Goal: Find contact information: Find contact information

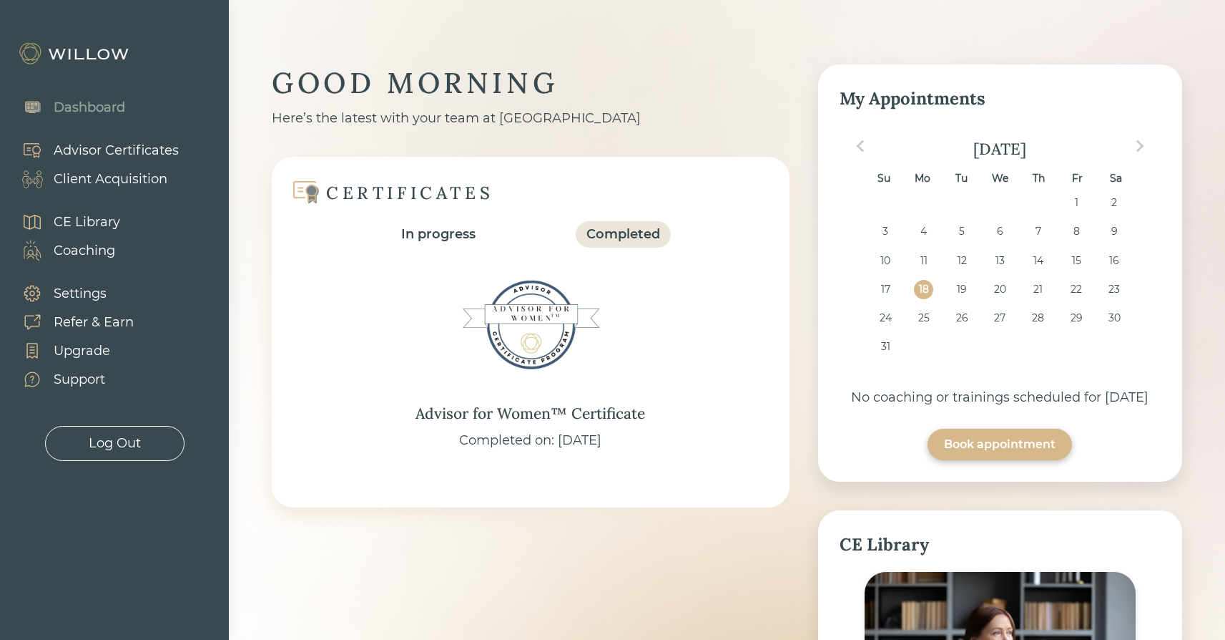
click at [99, 180] on div "Client Acquisition" at bounding box center [111, 179] width 114 height 19
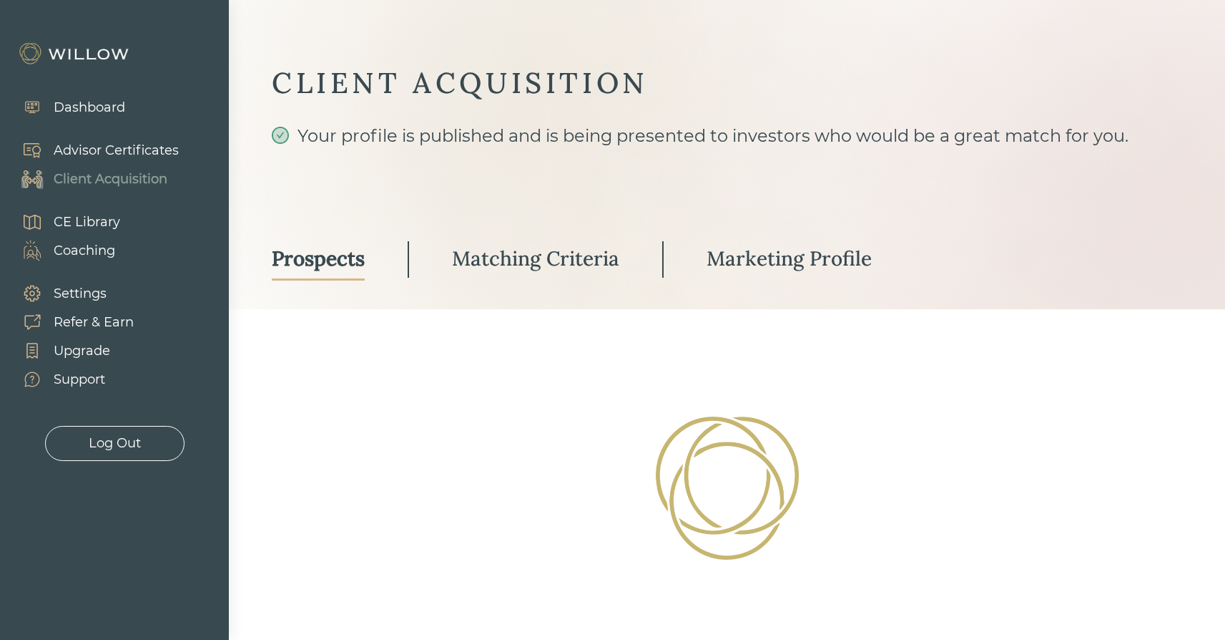
select select "3"
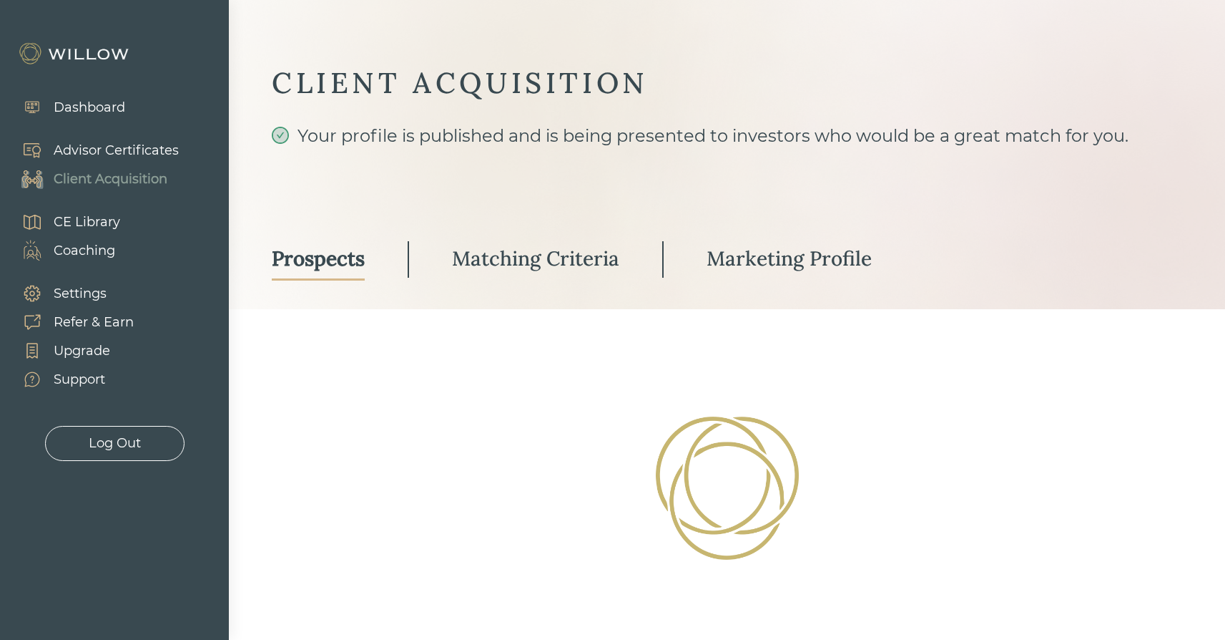
select select "3"
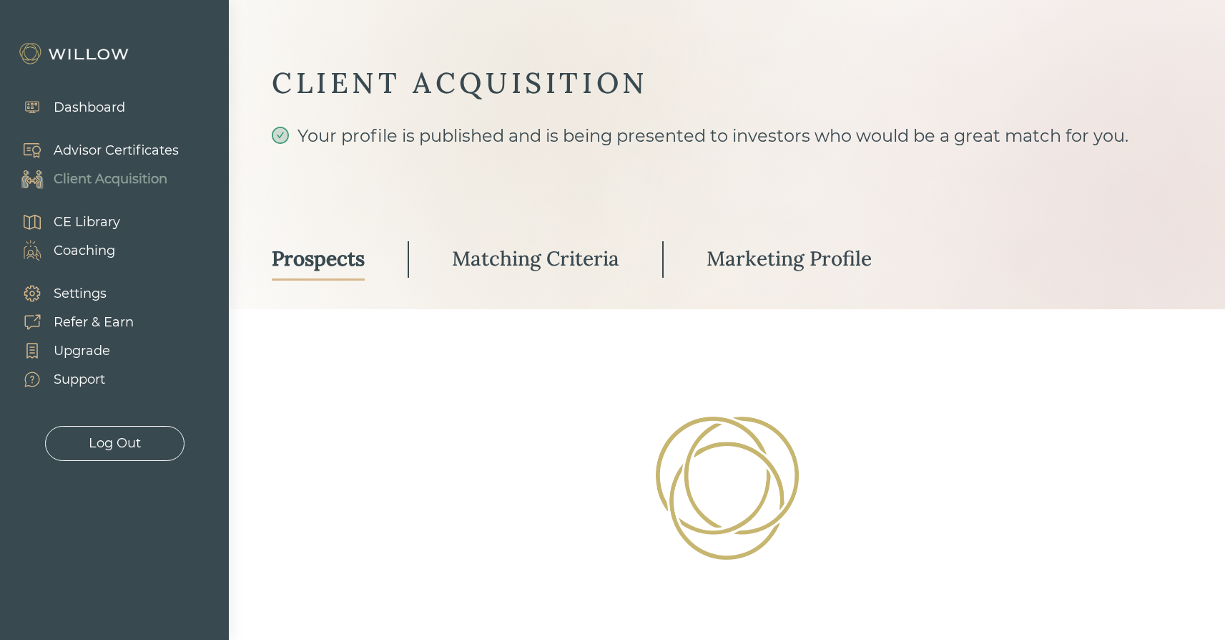
select select "3"
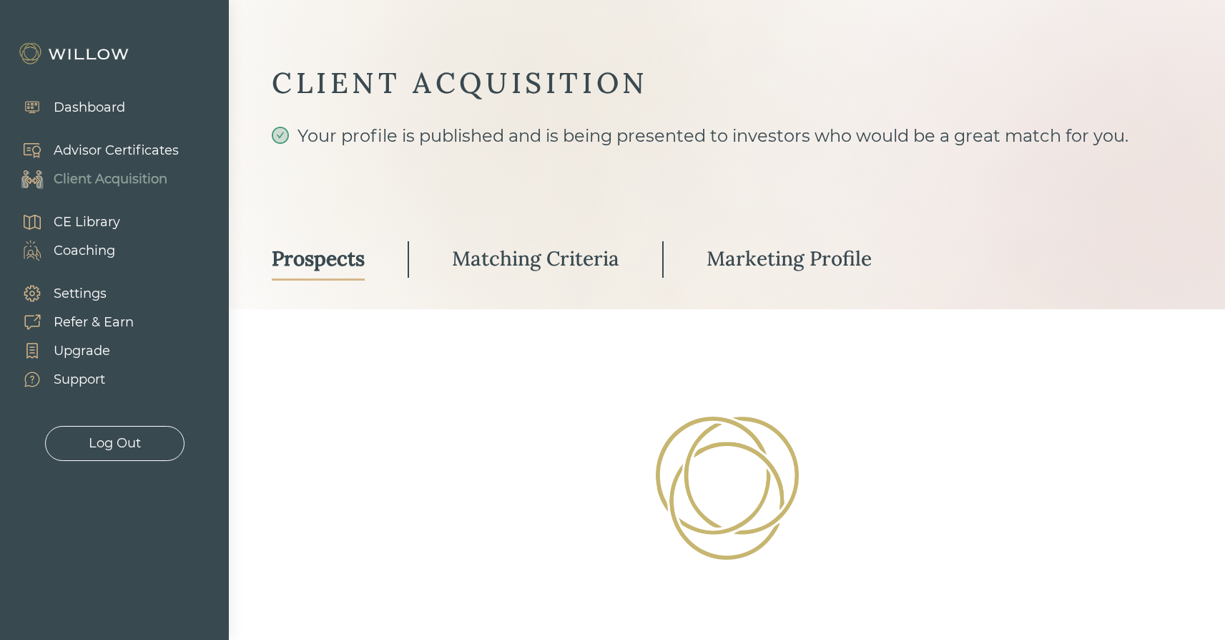
select select "3"
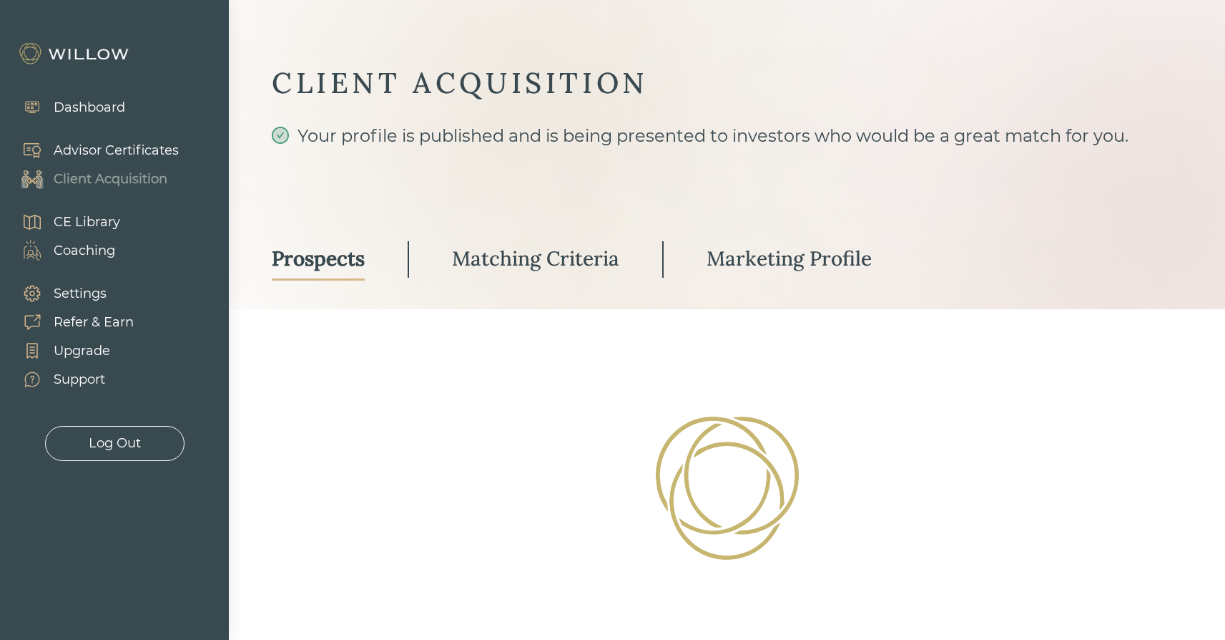
select select "3"
select select "2"
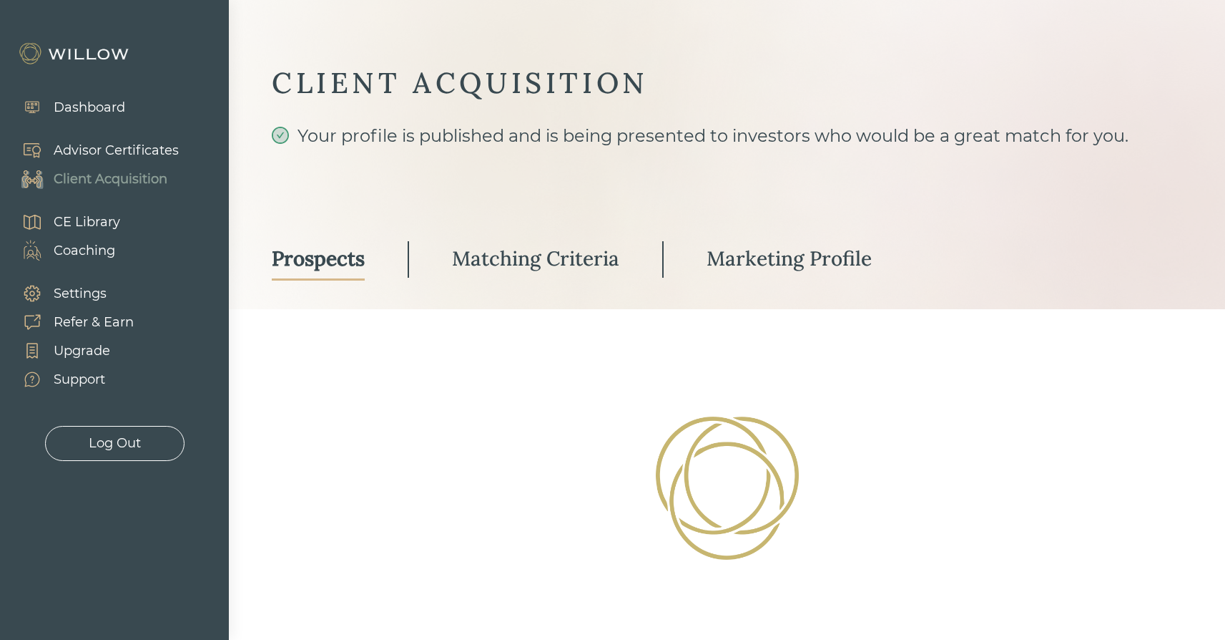
select select "2"
select select "1"
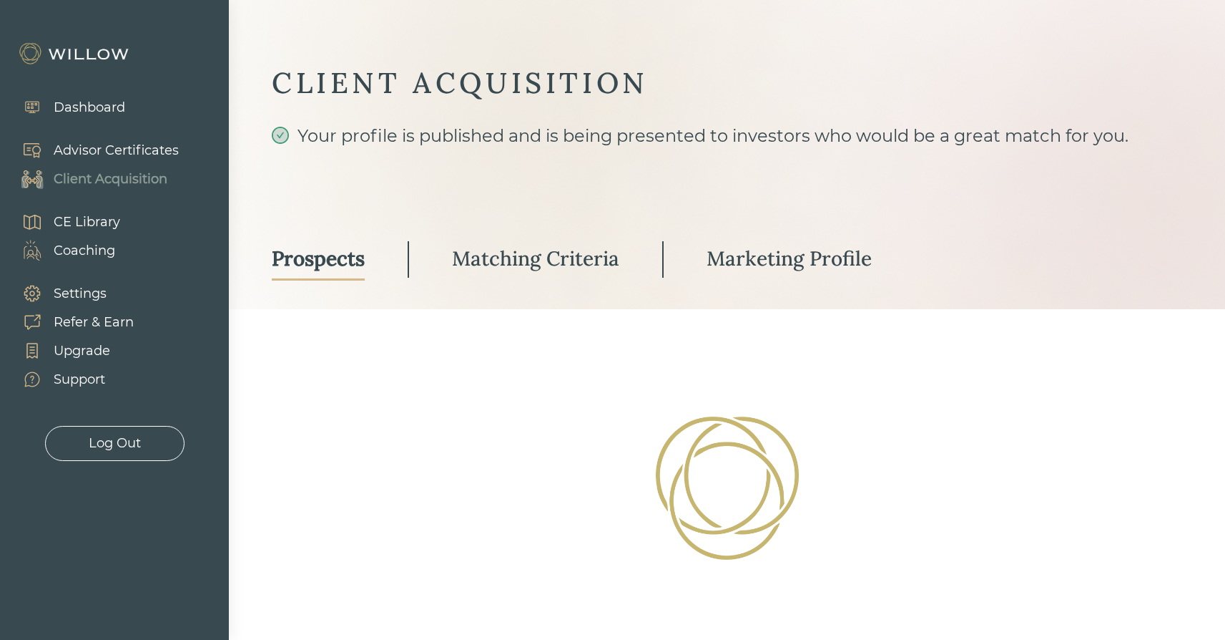
select select "2"
select select "1"
select select "10"
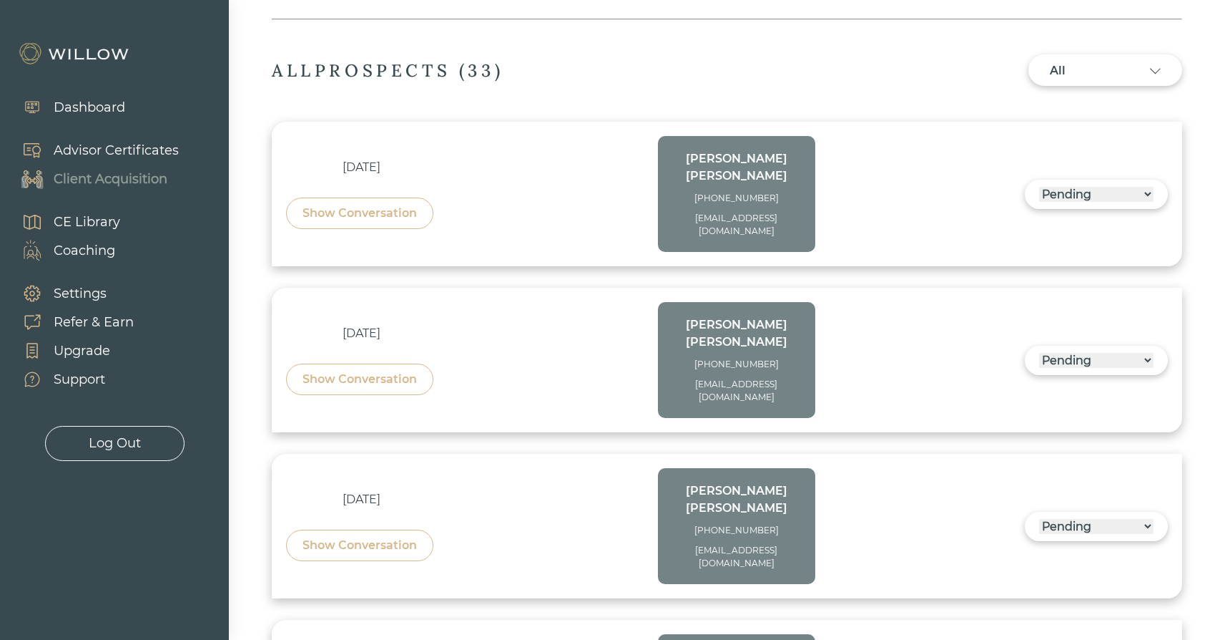
scroll to position [419, 0]
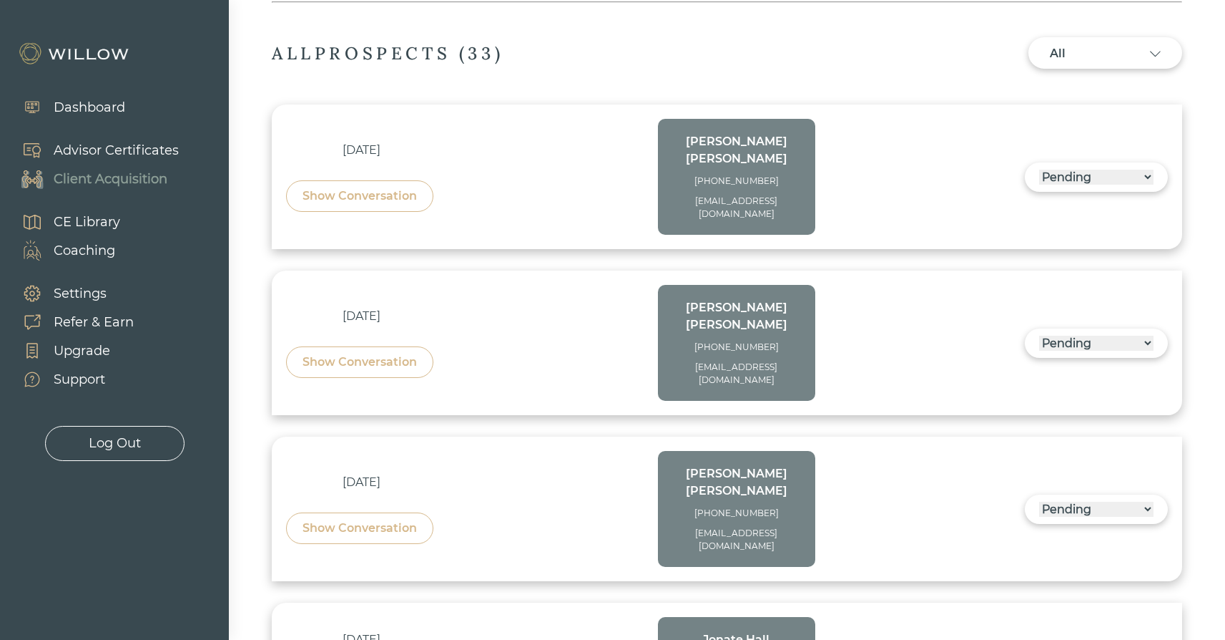
click at [1145, 52] on div "All" at bounding box center [1105, 53] width 111 height 17
click at [1052, 89] on div "All" at bounding box center [1105, 96] width 111 height 27
click at [383, 190] on div "Show Conversation" at bounding box center [360, 195] width 114 height 17
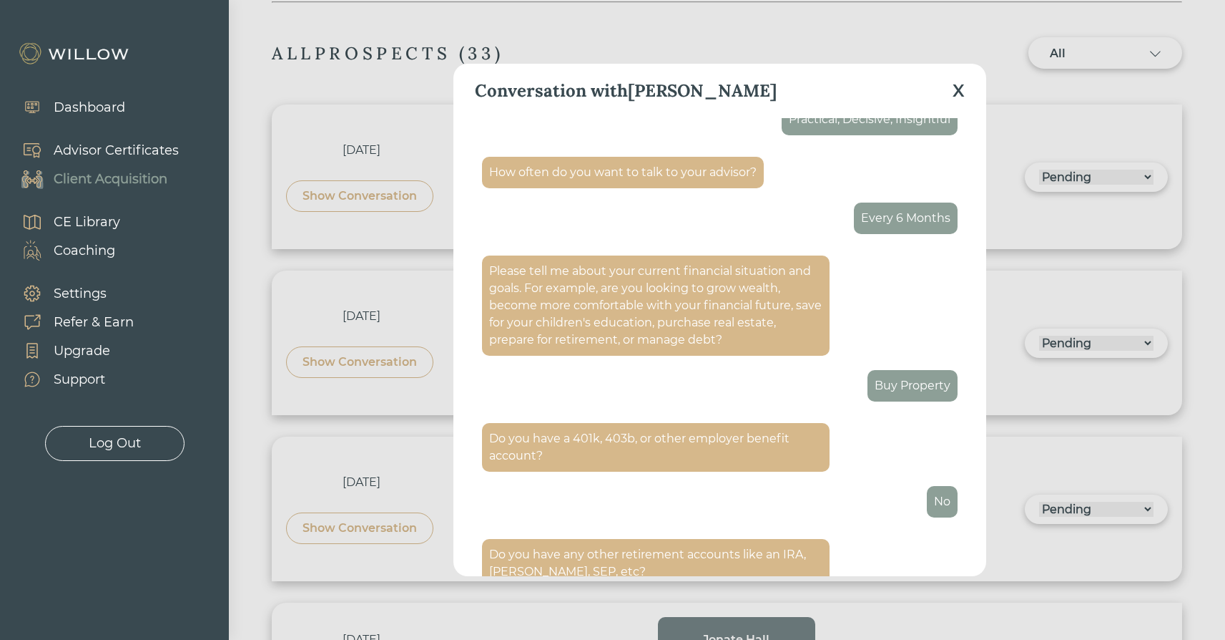
scroll to position [2080, 0]
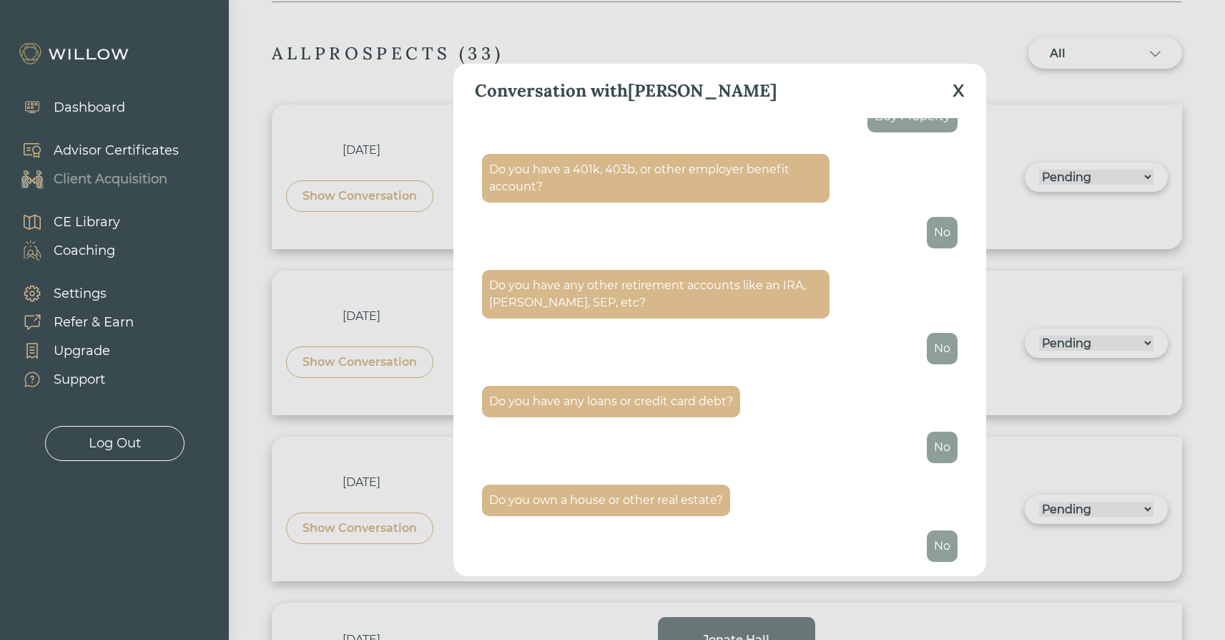
click at [960, 92] on div "X" at bounding box center [959, 91] width 12 height 26
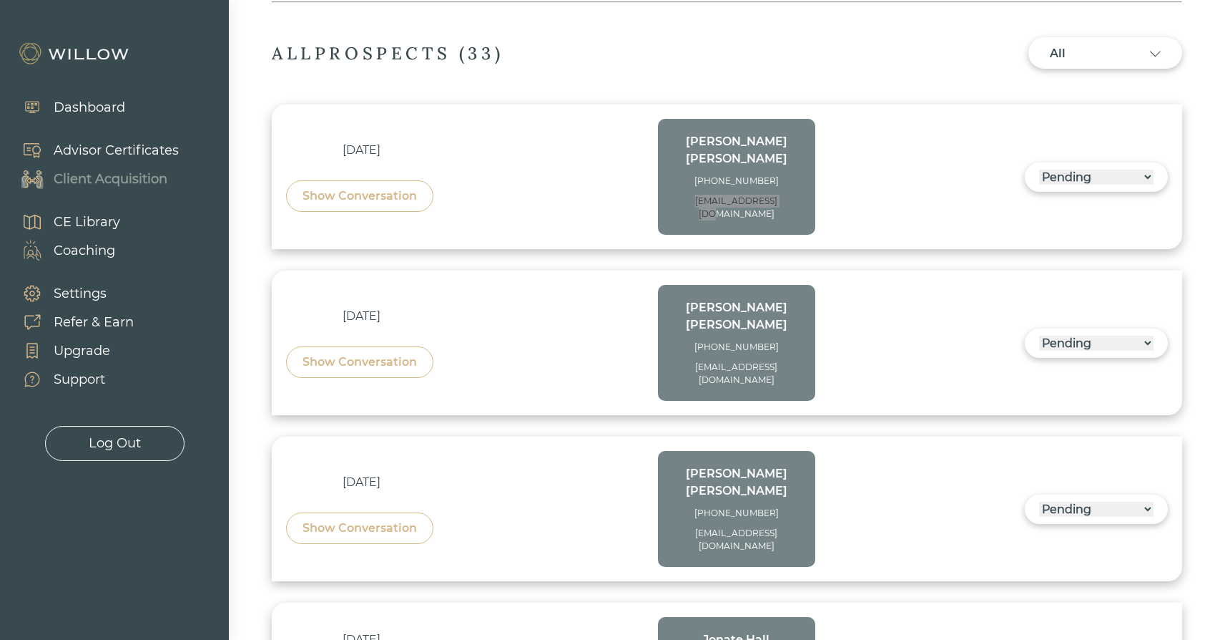
copy div "hollowellmiranda92"
click at [751, 195] on div "[EMAIL_ADDRESS][DOMAIN_NAME]" at bounding box center [736, 208] width 129 height 26
drag, startPoint x: 753, startPoint y: 196, endPoint x: 672, endPoint y: 182, distance: 81.4
click at [672, 195] on div "[EMAIL_ADDRESS][DOMAIN_NAME]" at bounding box center [736, 208] width 129 height 26
copy div "[EMAIL_ADDRESS][DOMAIN_NAME]"
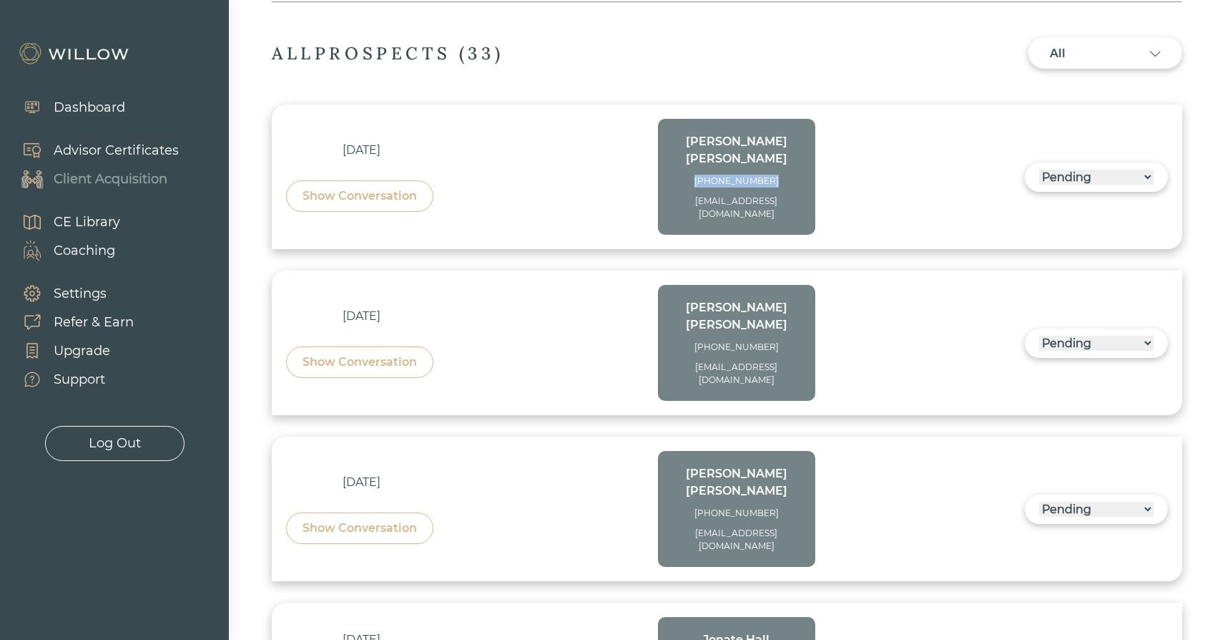
drag, startPoint x: 777, startPoint y: 158, endPoint x: 705, endPoint y: 164, distance: 71.8
click at [705, 175] on div "[PHONE_NUMBER]" at bounding box center [736, 181] width 129 height 13
copy div "[PHONE_NUMBER]"
drag, startPoint x: 671, startPoint y: 328, endPoint x: 790, endPoint y: 346, distance: 120.7
click at [790, 346] on div "[PERSON_NAME] [PHONE_NUMBER] [EMAIL_ADDRESS][DOMAIN_NAME]" at bounding box center [736, 343] width 157 height 116
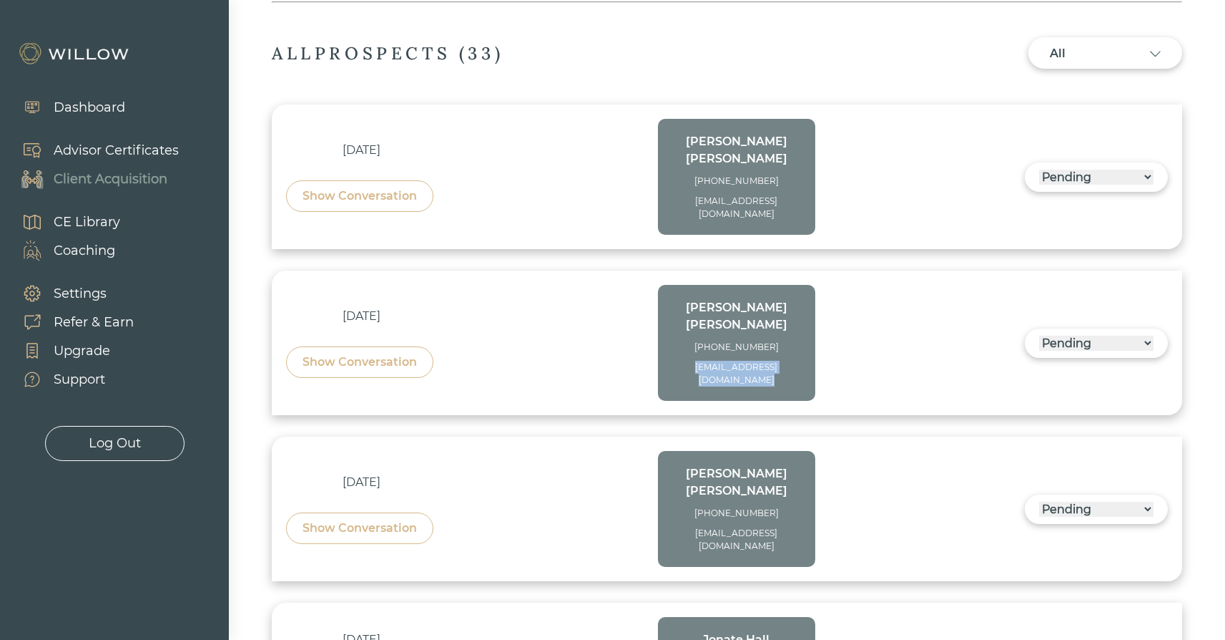
copy div "[EMAIL_ADDRESS][DOMAIN_NAME]"
drag, startPoint x: 698, startPoint y: 308, endPoint x: 775, endPoint y: 311, distance: 77.3
click at [775, 341] on div "[PHONE_NUMBER]" at bounding box center [736, 347] width 129 height 13
copy div "[PHONE_NUMBER]"
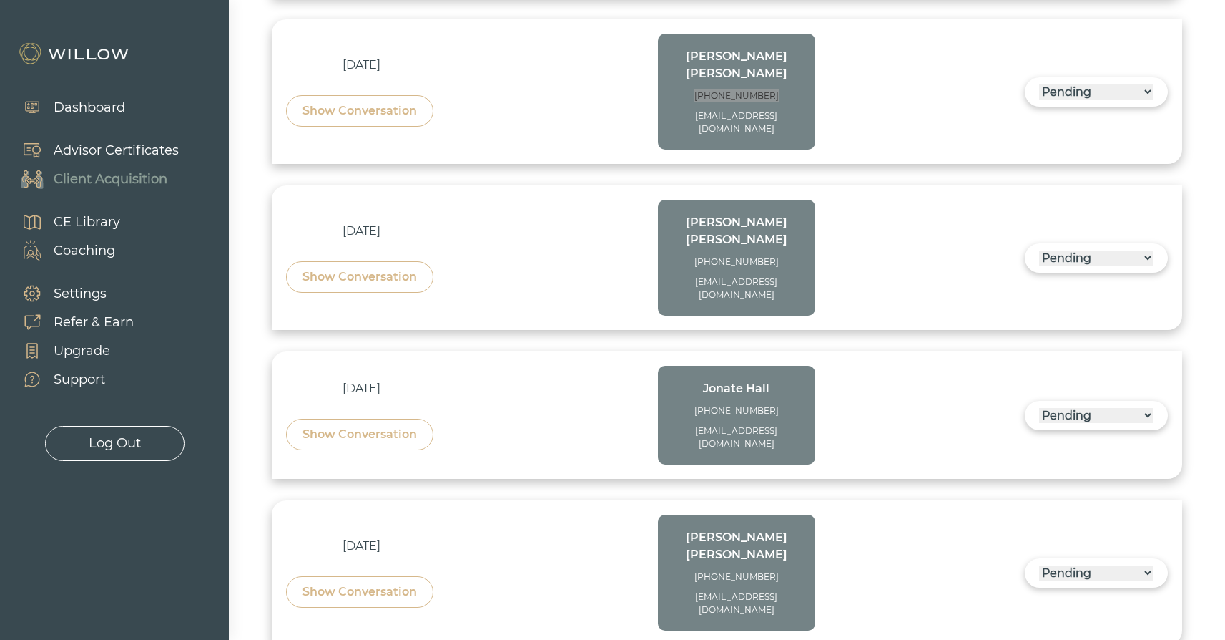
scroll to position [720, 0]
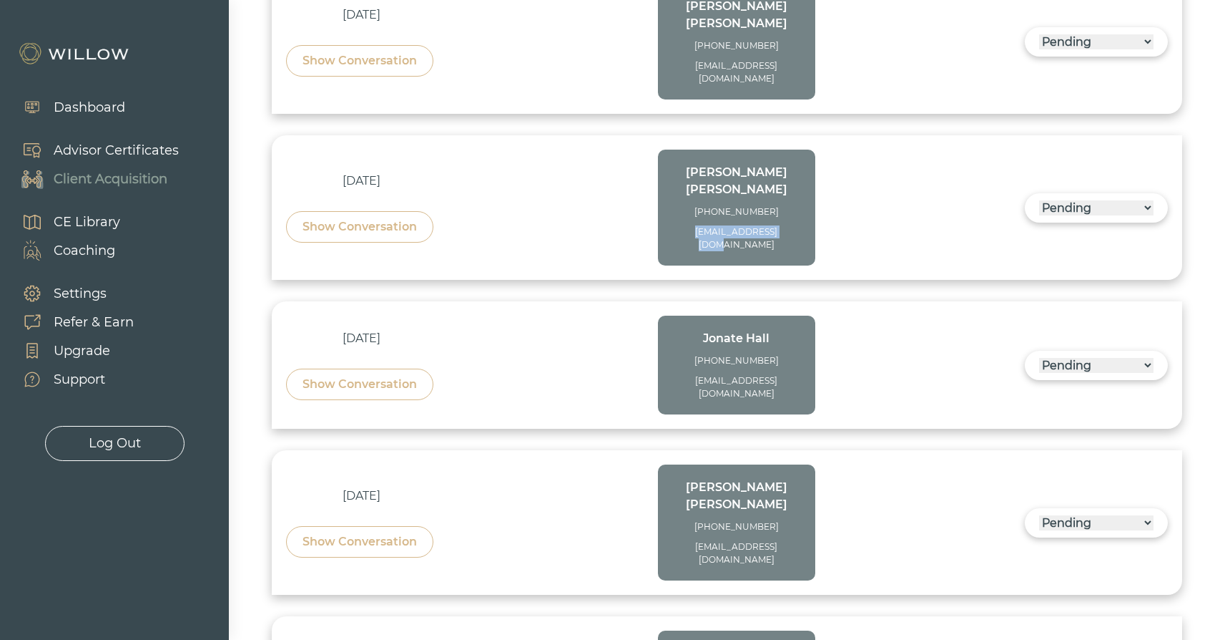
drag, startPoint x: 691, startPoint y: 178, endPoint x: 786, endPoint y: 182, distance: 95.2
click at [786, 225] on div "[EMAIL_ADDRESS][DOMAIN_NAME]" at bounding box center [736, 238] width 129 height 26
copy div "[EMAIL_ADDRESS][DOMAIN_NAME]"
drag, startPoint x: 786, startPoint y: 157, endPoint x: 719, endPoint y: 152, distance: 67.4
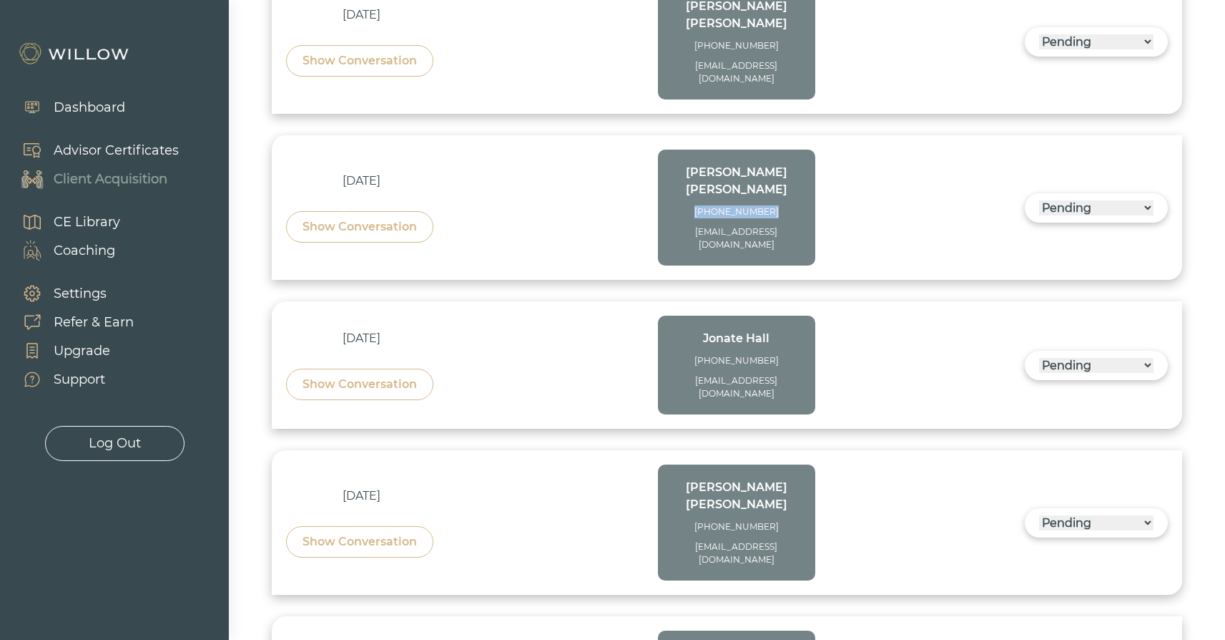
click at [719, 164] on div "[PERSON_NAME] [PHONE_NUMBER] [EMAIL_ADDRESS][DOMAIN_NAME]" at bounding box center [736, 207] width 129 height 87
copy div "[PHONE_NUMBER]"
click at [800, 374] on div "[EMAIL_ADDRESS][DOMAIN_NAME]" at bounding box center [736, 387] width 129 height 26
drag, startPoint x: 803, startPoint y: 314, endPoint x: 692, endPoint y: 311, distance: 111.6
click at [684, 315] on div "[PERSON_NAME] [PHONE_NUMBER] [EMAIL_ADDRESS][DOMAIN_NAME]" at bounding box center [736, 364] width 157 height 99
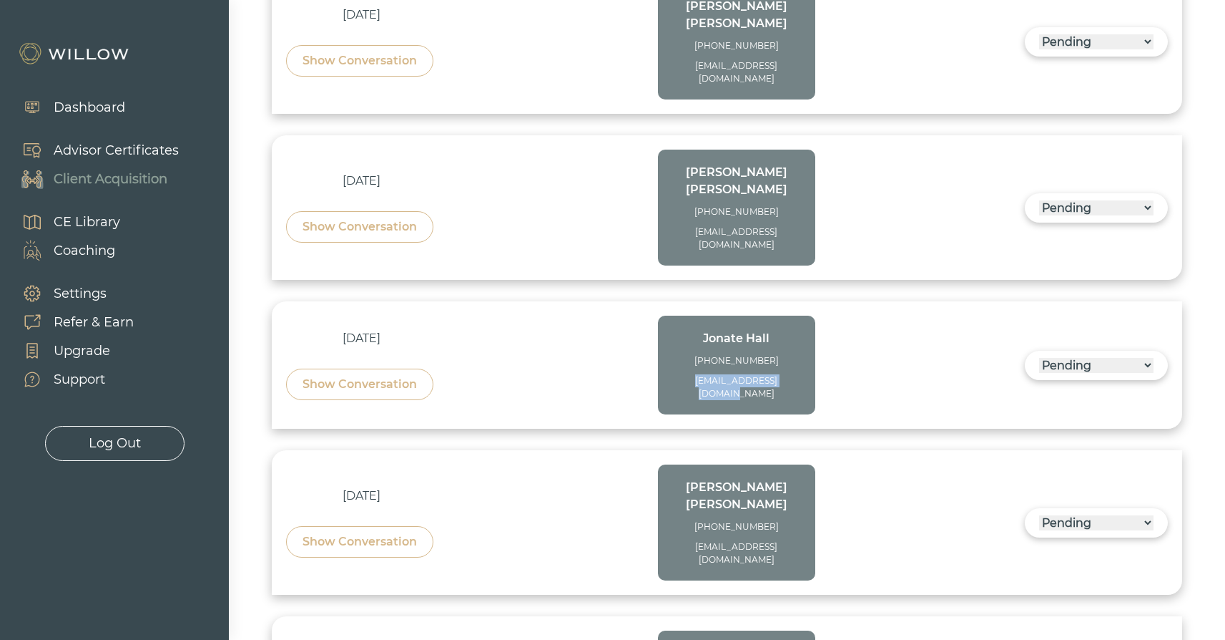
copy div "[EMAIL_ADDRESS][DOMAIN_NAME]"
click at [872, 330] on div "[DATE] Show Conversation [PERSON_NAME] [PHONE_NUMBER] [EMAIL_ADDRESS][DOMAIN_NA…" at bounding box center [727, 364] width 882 height 99
click at [793, 330] on div "[PERSON_NAME] [PHONE_NUMBER] [EMAIL_ADDRESS][DOMAIN_NAME]" at bounding box center [736, 365] width 129 height 70
drag, startPoint x: 792, startPoint y: 295, endPoint x: 745, endPoint y: 296, distance: 46.5
click at [697, 354] on div "[PHONE_NUMBER]" at bounding box center [736, 360] width 129 height 13
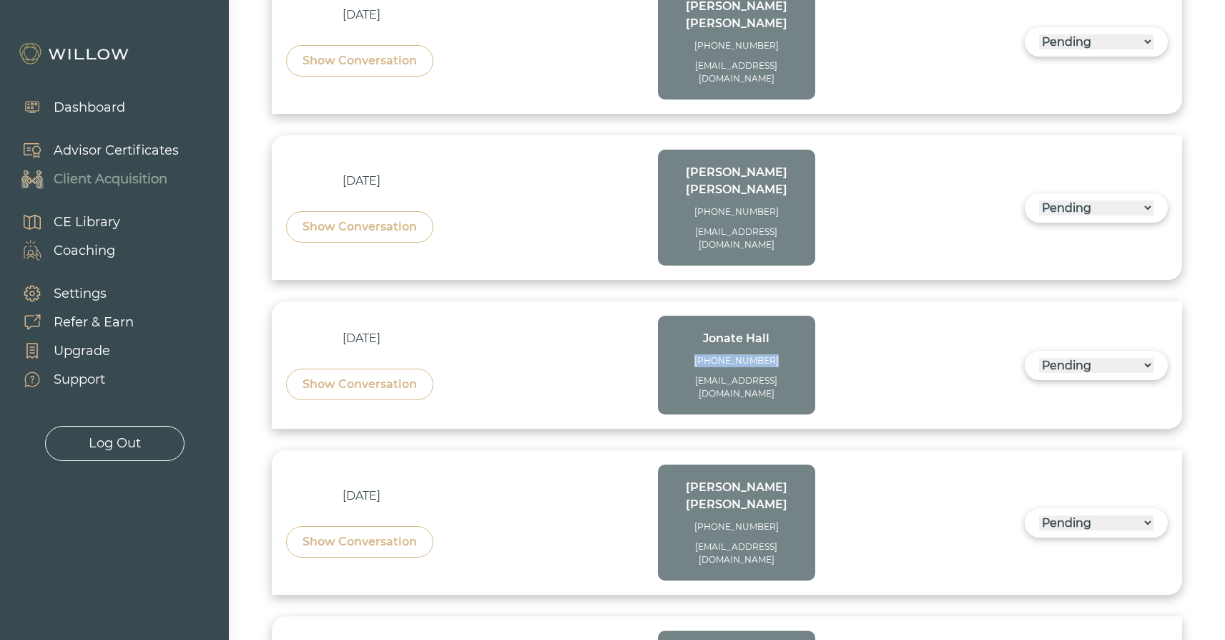
copy div "[PHONE_NUMBER]"
drag, startPoint x: 798, startPoint y: 452, endPoint x: 691, endPoint y: 450, distance: 107.3
click at [690, 540] on div "[EMAIL_ADDRESS][DOMAIN_NAME]" at bounding box center [736, 553] width 129 height 26
click at [792, 479] on div "[PERSON_NAME] [PHONE_NUMBER] [EMAIL_ADDRESS][DOMAIN_NAME]" at bounding box center [736, 522] width 129 height 87
click at [789, 479] on div "[PERSON_NAME] [PHONE_NUMBER] [EMAIL_ADDRESS][DOMAIN_NAME]" at bounding box center [736, 522] width 129 height 87
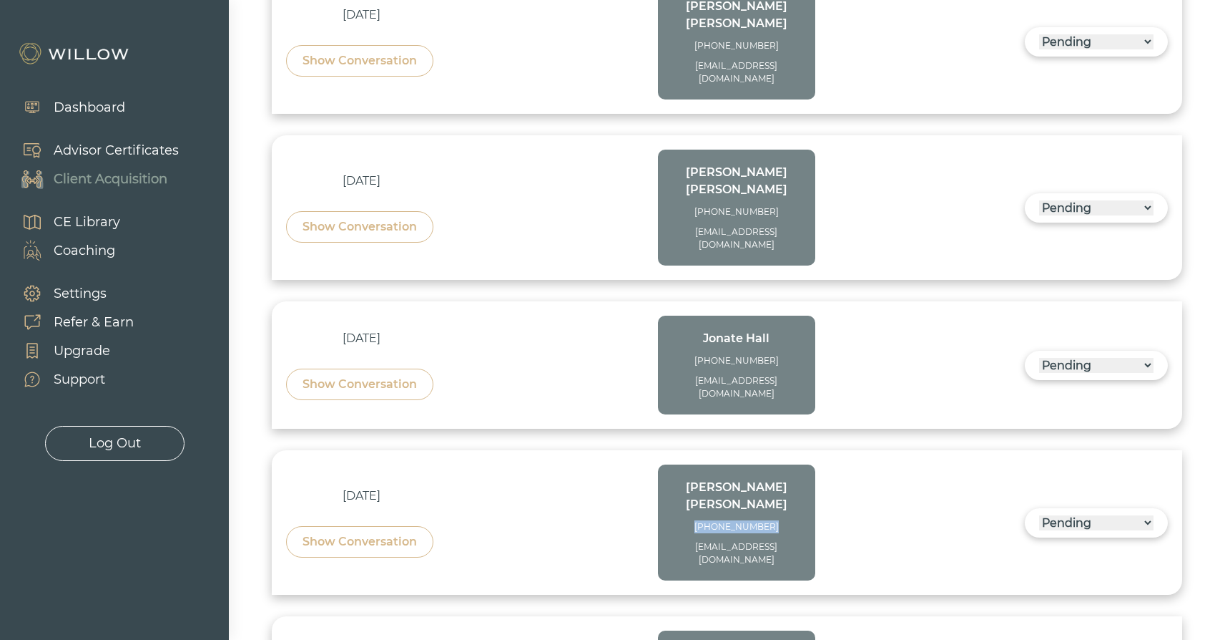
drag, startPoint x: 780, startPoint y: 431, endPoint x: 705, endPoint y: 430, distance: 74.4
click at [705, 520] on div "[PHONE_NUMBER]" at bounding box center [736, 526] width 129 height 13
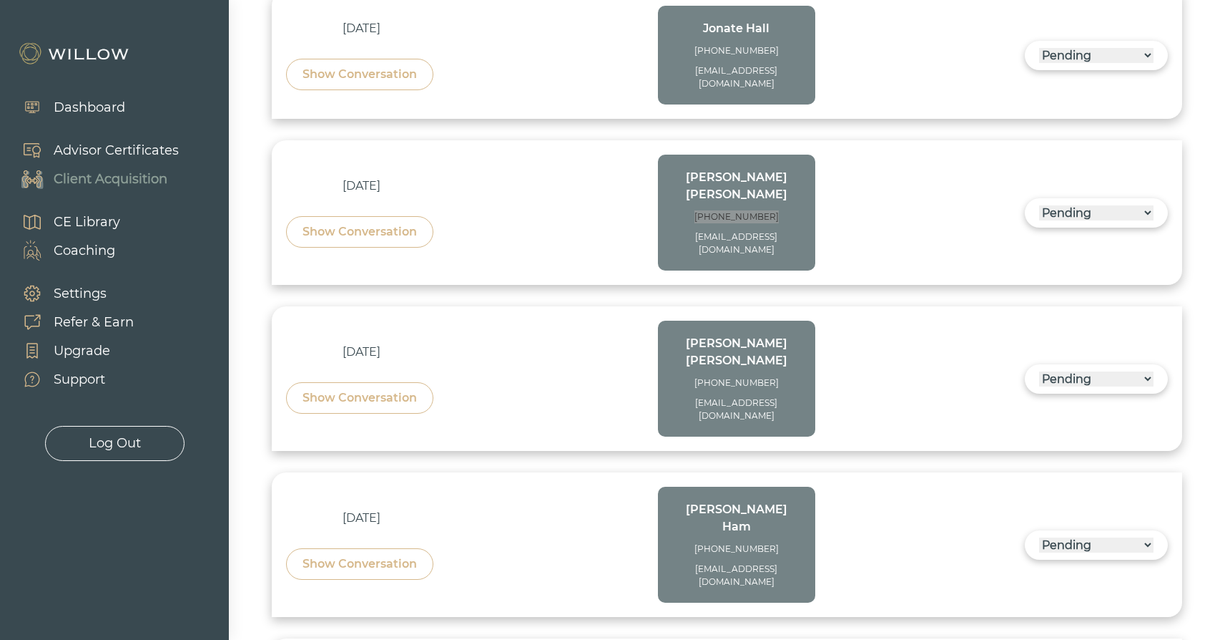
scroll to position [1042, 0]
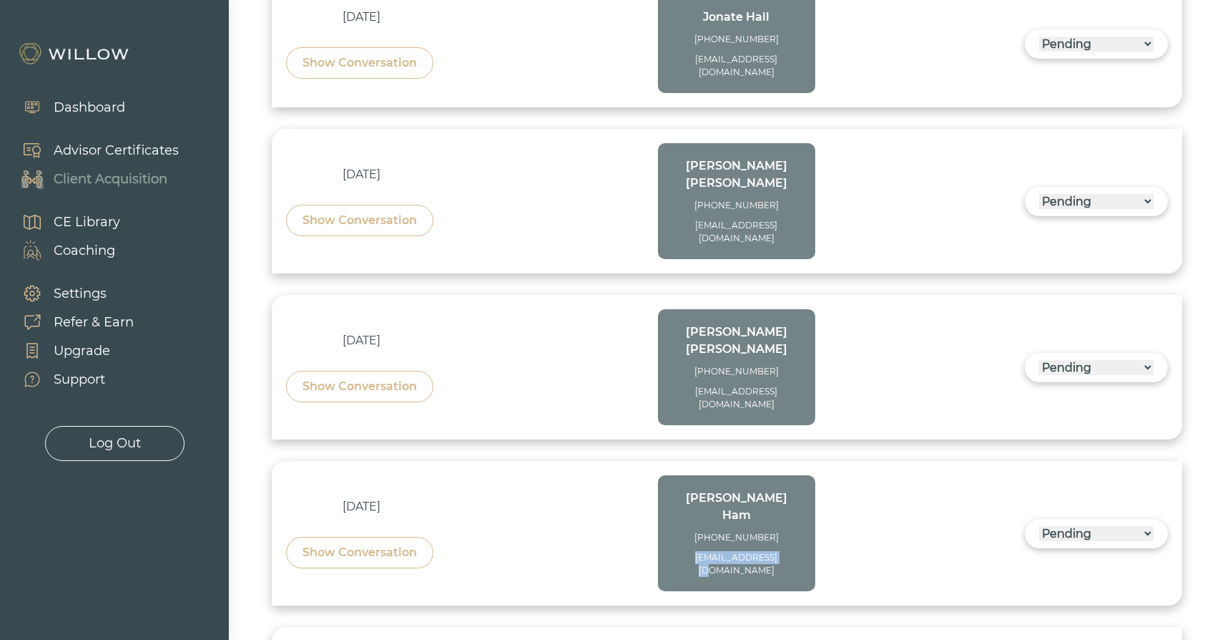
drag, startPoint x: 693, startPoint y: 413, endPoint x: 793, endPoint y: 415, distance: 100.2
click at [793, 475] on div "[PERSON_NAME] [PHONE_NUMBER] [EMAIL_ADDRESS][DOMAIN_NAME]" at bounding box center [736, 533] width 157 height 116
click at [804, 475] on div "[PERSON_NAME] [PHONE_NUMBER] [EMAIL_ADDRESS][DOMAIN_NAME]" at bounding box center [736, 533] width 157 height 116
drag, startPoint x: 786, startPoint y: 394, endPoint x: 708, endPoint y: 391, distance: 78.0
click at [708, 531] on div "[PHONE_NUMBER]" at bounding box center [736, 537] width 129 height 13
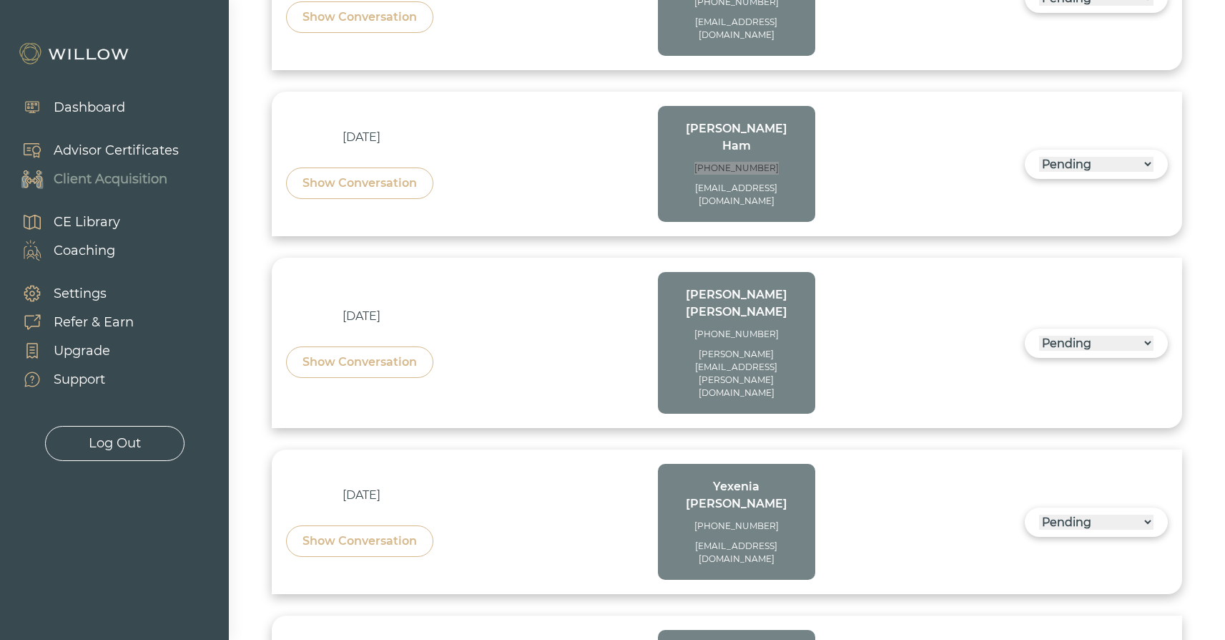
scroll to position [1417, 0]
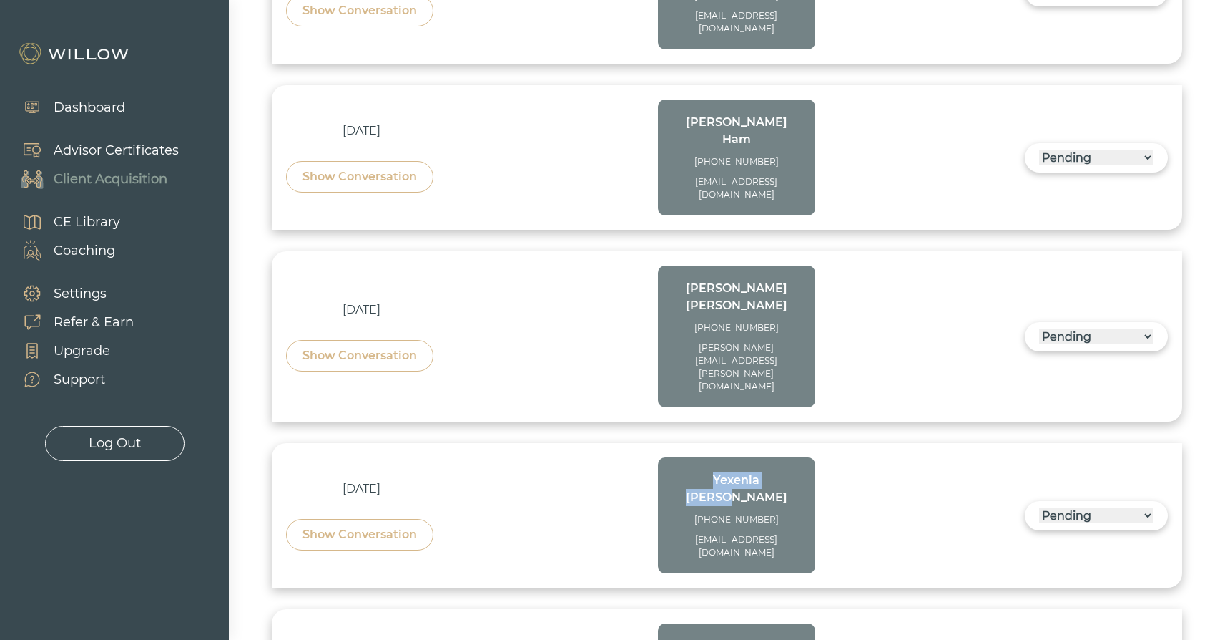
drag, startPoint x: 785, startPoint y: 266, endPoint x: 716, endPoint y: 264, distance: 68.7
click at [679, 471] on div "[PERSON_NAME]" at bounding box center [736, 488] width 129 height 34
drag, startPoint x: 805, startPoint y: 310, endPoint x: 660, endPoint y: 313, distance: 145.2
click at [660, 457] on div "[PERSON_NAME] [PHONE_NUMBER] [EMAIL_ADDRESS][DOMAIN_NAME]" at bounding box center [736, 515] width 157 height 116
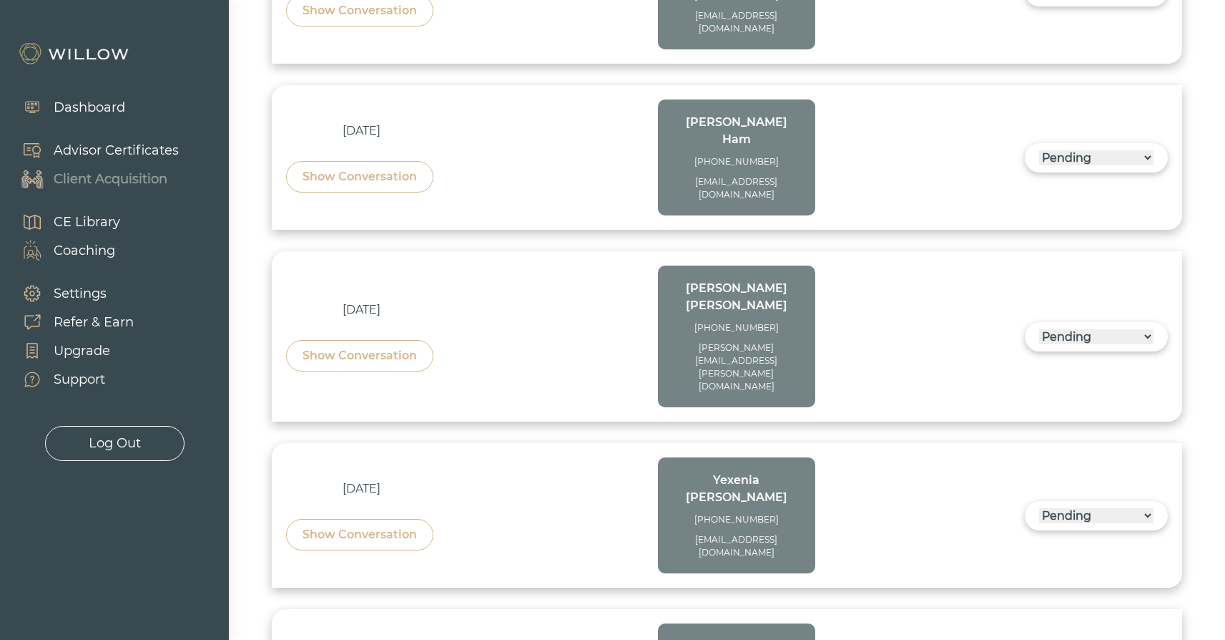
drag, startPoint x: 783, startPoint y: 423, endPoint x: 683, endPoint y: 380, distance: 108.3
click at [780, 471] on div "[PERSON_NAME] [PHONE_NUMBER] [EMAIL_ADDRESS][DOMAIN_NAME]" at bounding box center [736, 514] width 129 height 87
drag, startPoint x: 782, startPoint y: 288, endPoint x: 723, endPoint y: 290, distance: 59.4
click at [678, 513] on div "[PHONE_NUMBER]" at bounding box center [736, 519] width 129 height 13
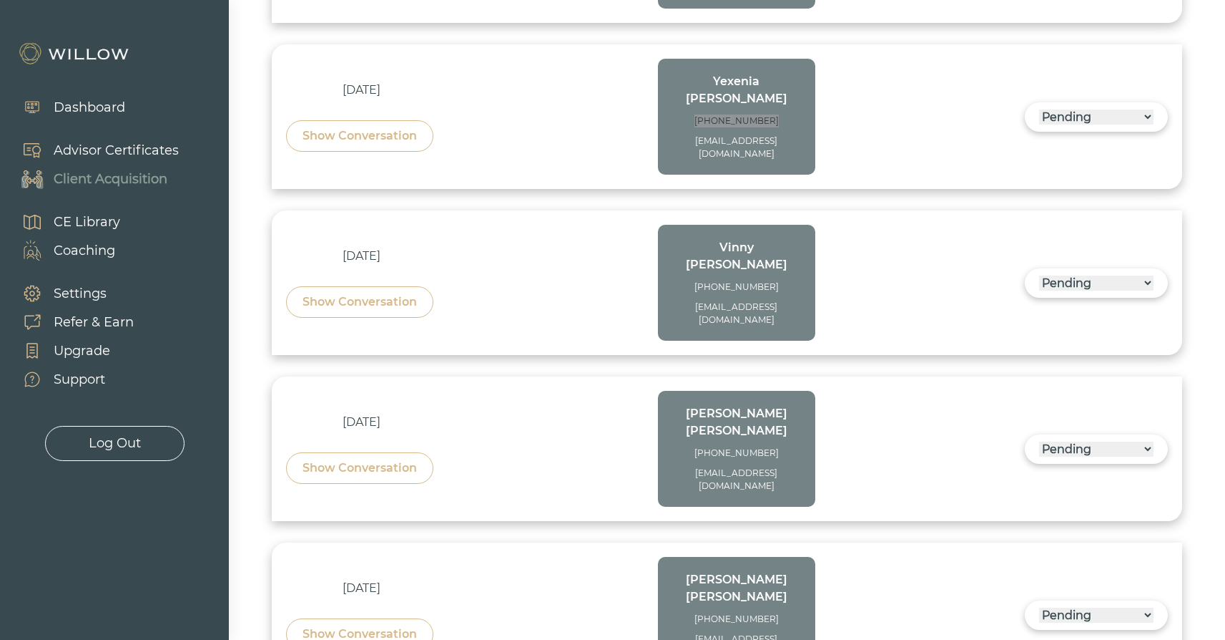
scroll to position [1879, 0]
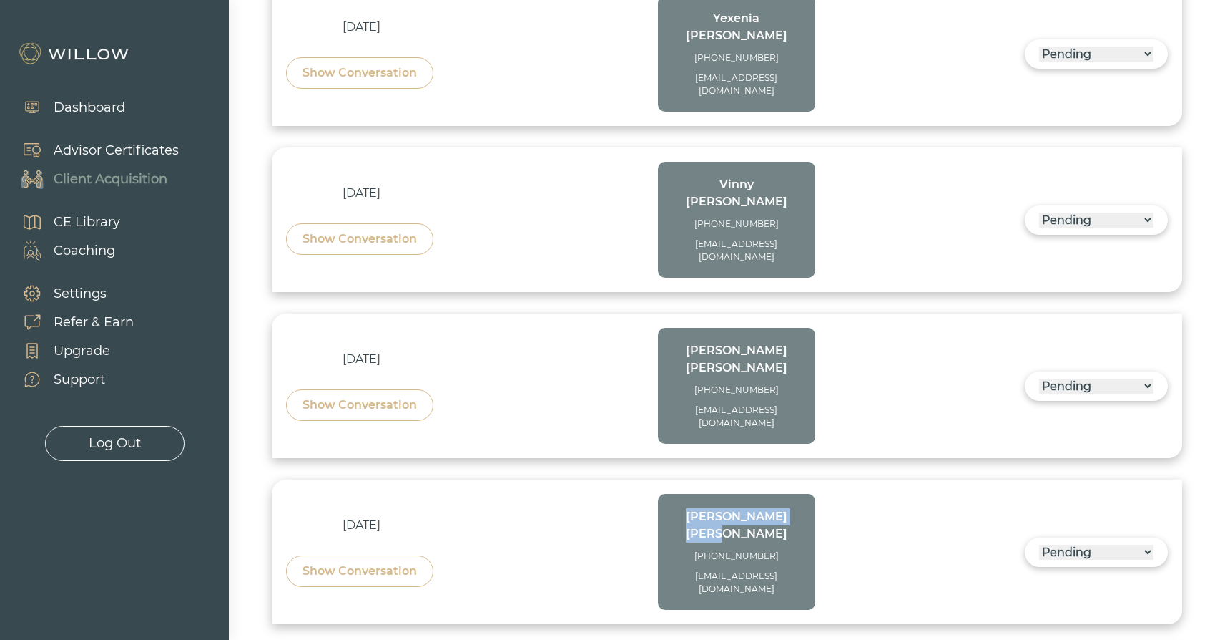
drag, startPoint x: 780, startPoint y: 213, endPoint x: 698, endPoint y: 212, distance: 81.6
click at [698, 508] on div "[PERSON_NAME]" at bounding box center [736, 525] width 129 height 34
click at [799, 569] on div "[EMAIL_ADDRESS][DOMAIN_NAME]" at bounding box center [736, 582] width 129 height 26
drag, startPoint x: 798, startPoint y: 258, endPoint x: 689, endPoint y: 258, distance: 108.7
click at [689, 569] on div "[EMAIL_ADDRESS][DOMAIN_NAME]" at bounding box center [736, 582] width 129 height 26
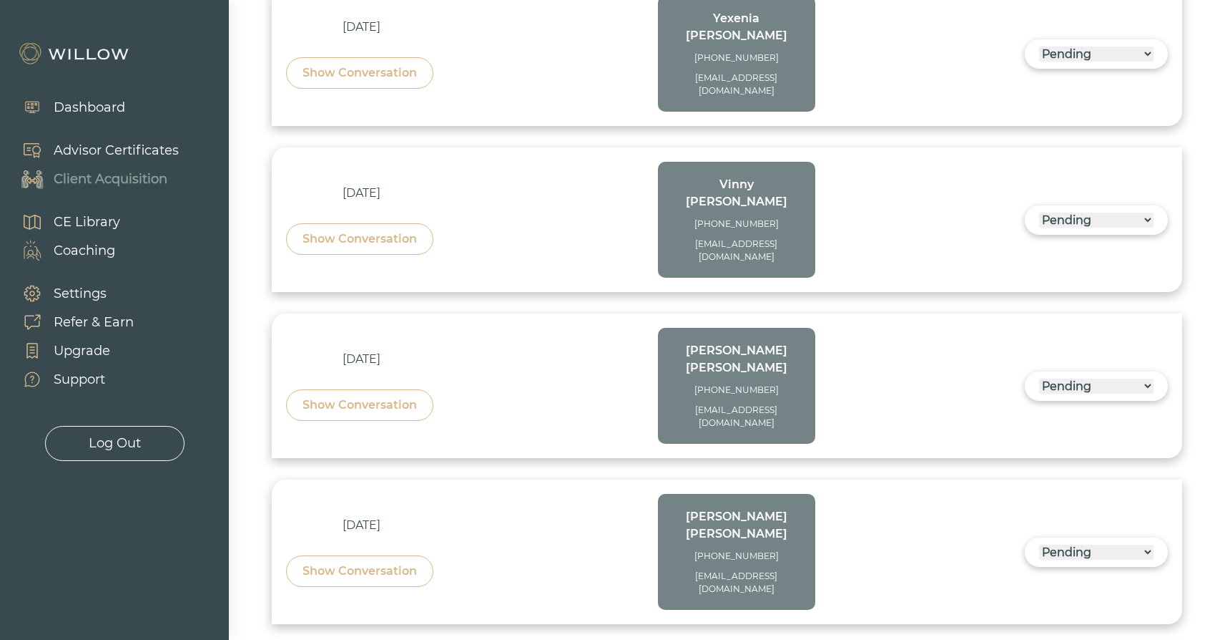
click at [783, 508] on div "[PERSON_NAME] [PHONE_NUMBER] [EMAIL_ADDRESS][DOMAIN_NAME]" at bounding box center [736, 551] width 129 height 87
drag, startPoint x: 794, startPoint y: 240, endPoint x: 710, endPoint y: 236, distance: 83.8
click at [708, 549] on div "[PHONE_NUMBER]" at bounding box center [736, 555] width 129 height 13
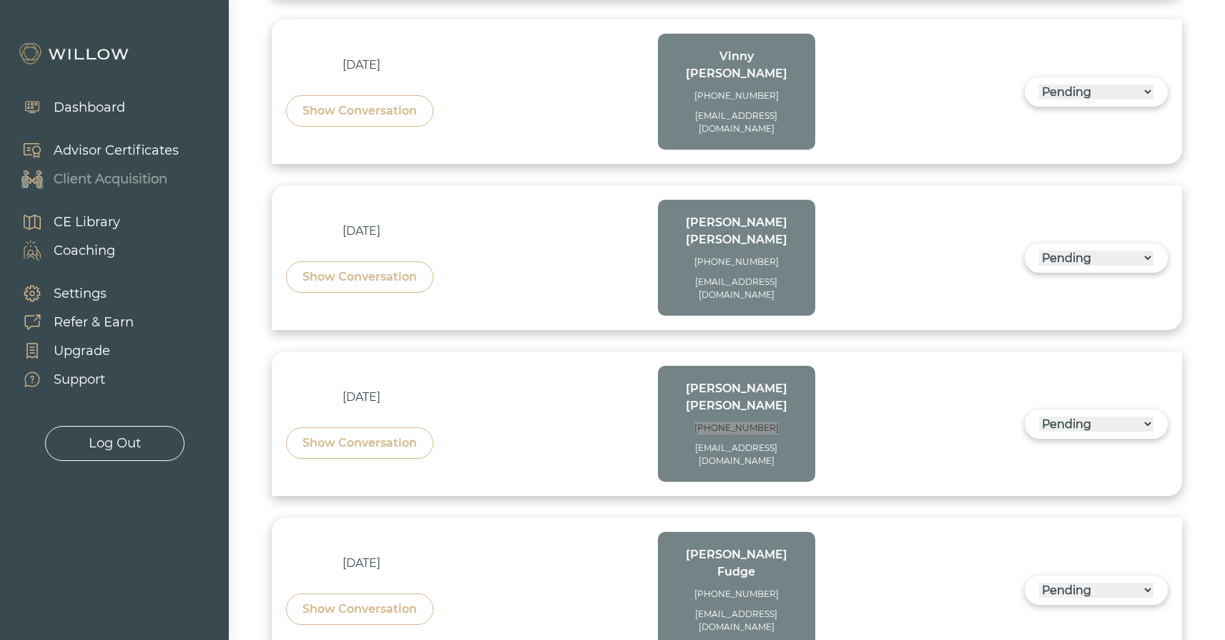
scroll to position [2010, 0]
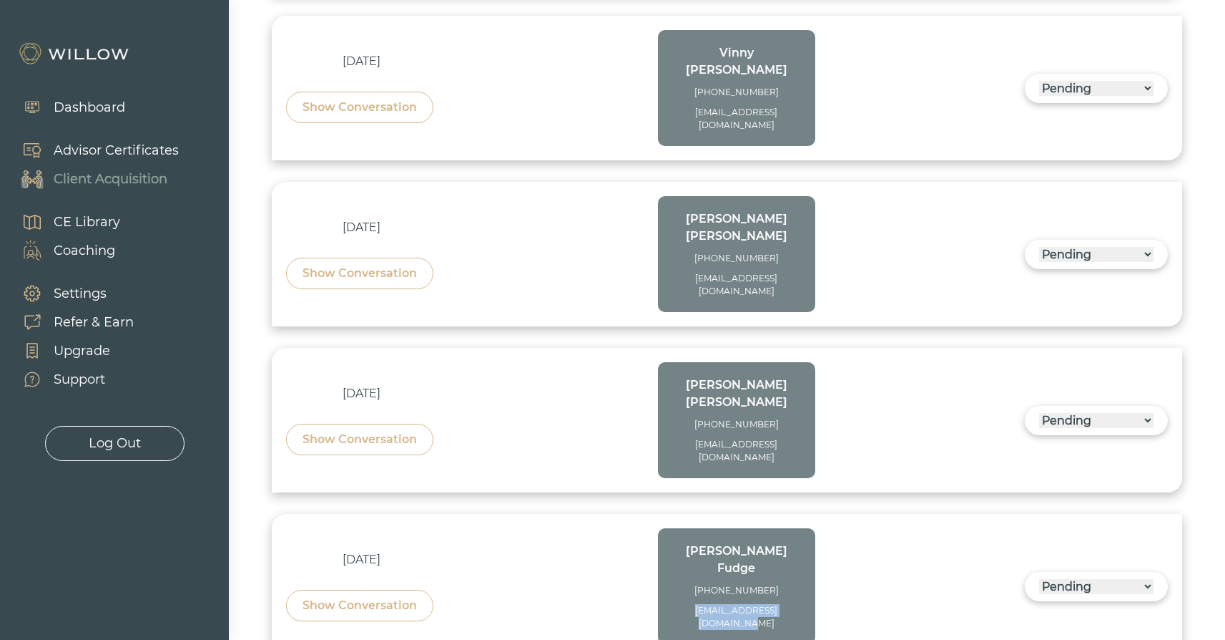
drag, startPoint x: 657, startPoint y: 262, endPoint x: 813, endPoint y: 264, distance: 155.3
click at [813, 528] on div "[DATE] Show Conversation [PERSON_NAME] [PHONE_NUMBER] [EMAIL_ADDRESS][DOMAIN_NA…" at bounding box center [550, 586] width 529 height 116
drag, startPoint x: 791, startPoint y: 236, endPoint x: 702, endPoint y: 235, distance: 88.7
click at [702, 584] on div "[PHONE_NUMBER]" at bounding box center [736, 590] width 129 height 13
drag, startPoint x: 761, startPoint y: 413, endPoint x: 670, endPoint y: 399, distance: 92.0
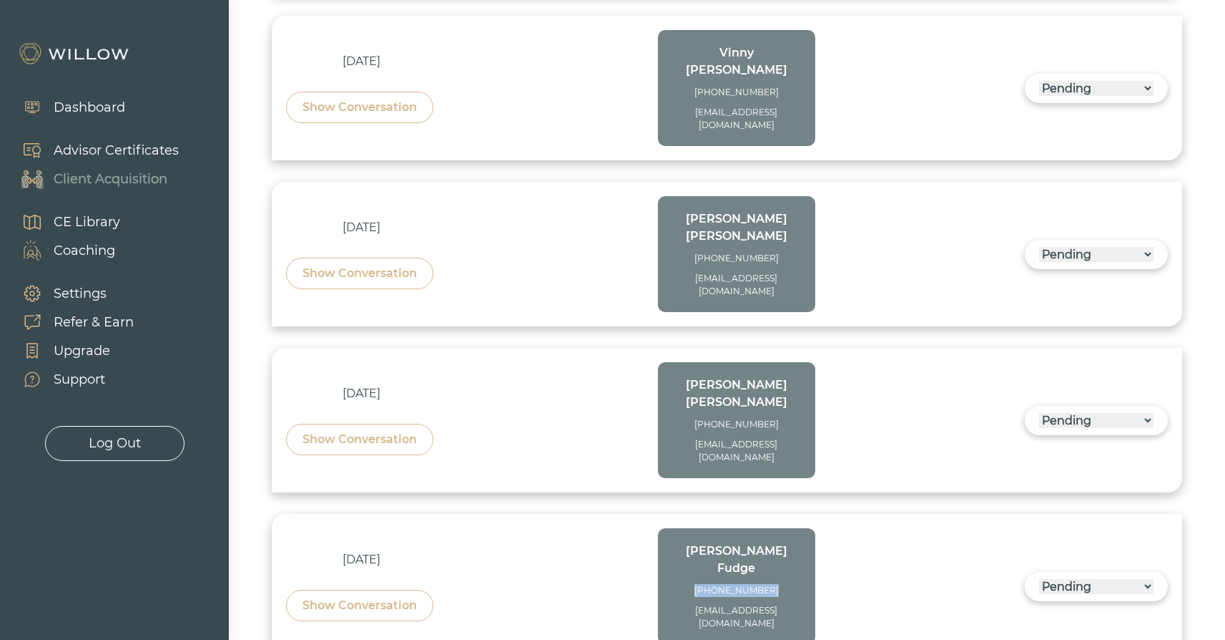
drag, startPoint x: 788, startPoint y: 376, endPoint x: 675, endPoint y: 373, distance: 113.1
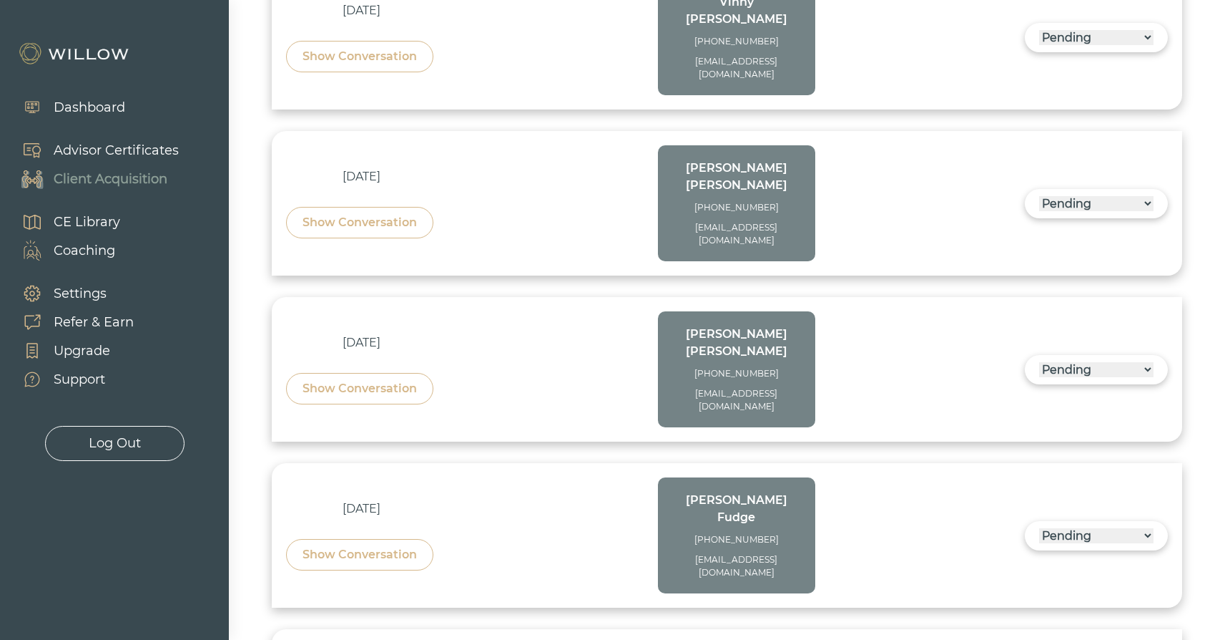
scroll to position [2275, 0]
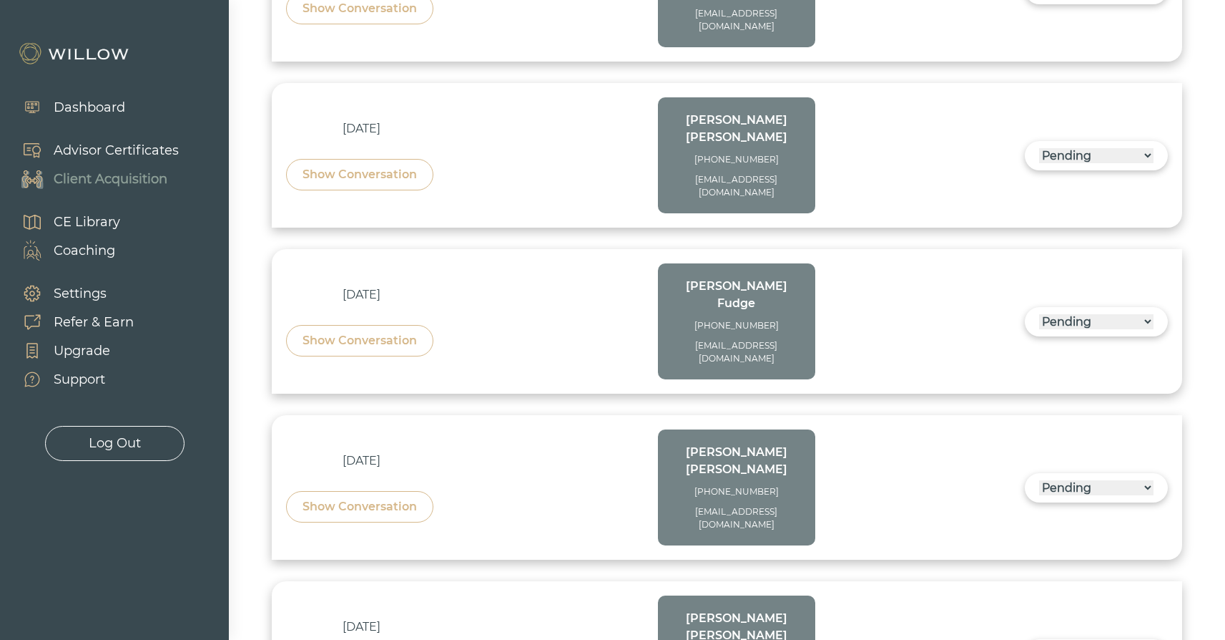
drag, startPoint x: 804, startPoint y: 280, endPoint x: 679, endPoint y: 280, distance: 125.2
drag, startPoint x: 778, startPoint y: 259, endPoint x: 694, endPoint y: 259, distance: 83.7
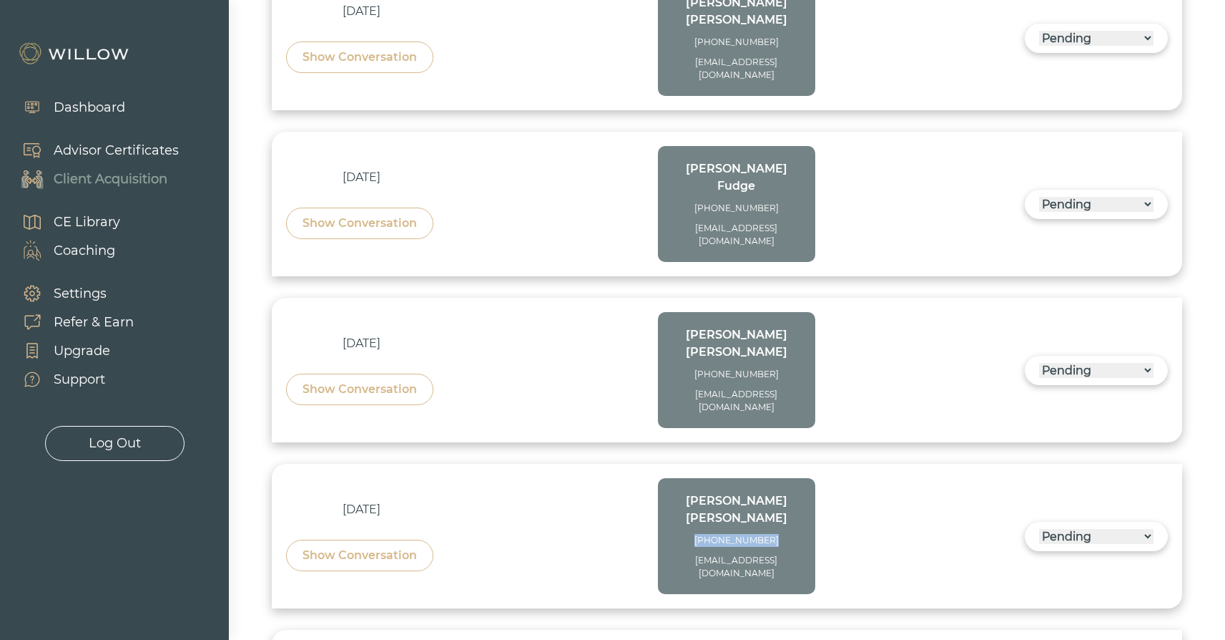
scroll to position [2402, 0]
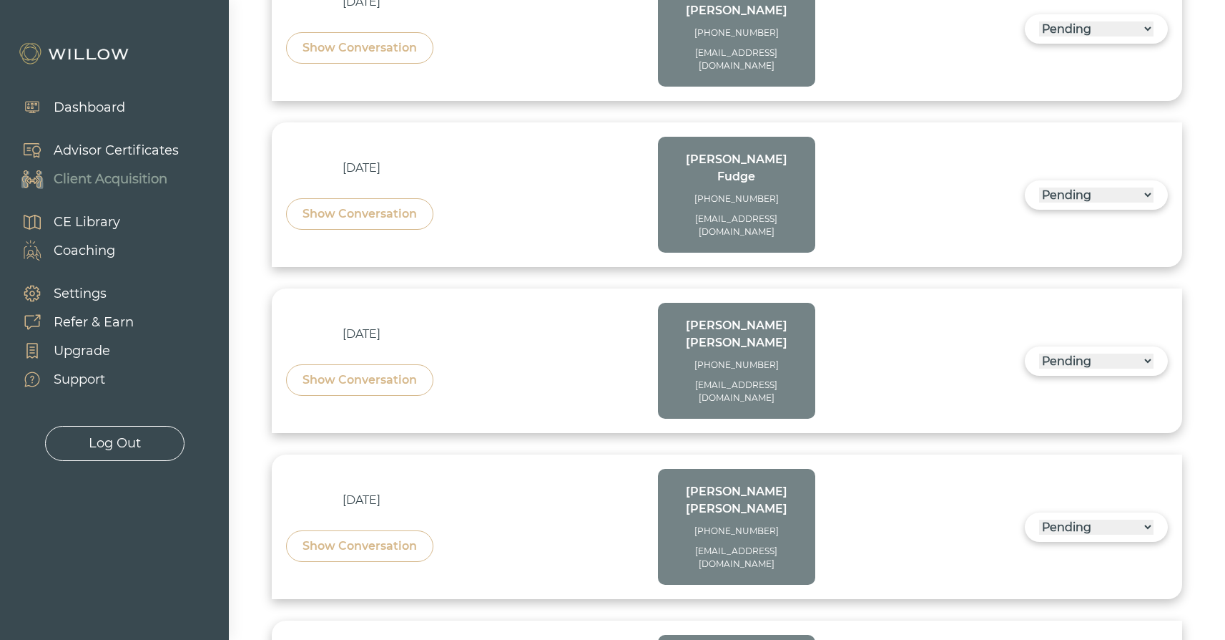
drag, startPoint x: 806, startPoint y: 290, endPoint x: 680, endPoint y: 293, distance: 125.9
drag, startPoint x: 794, startPoint y: 268, endPoint x: 688, endPoint y: 265, distance: 105.9
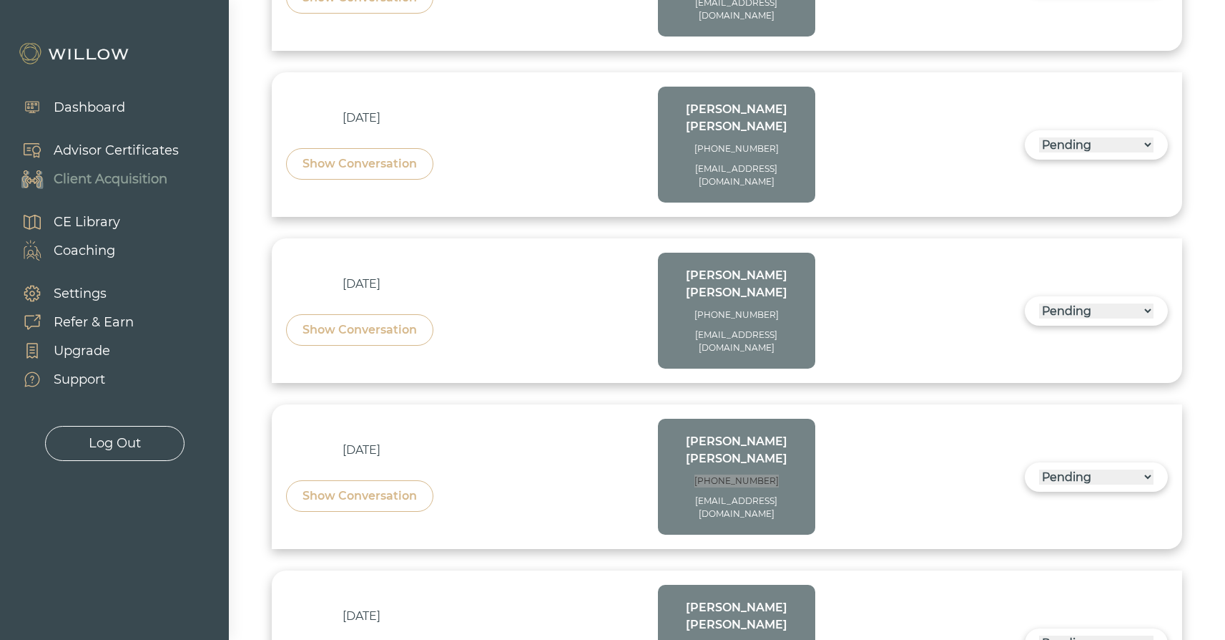
scroll to position [2698, 0]
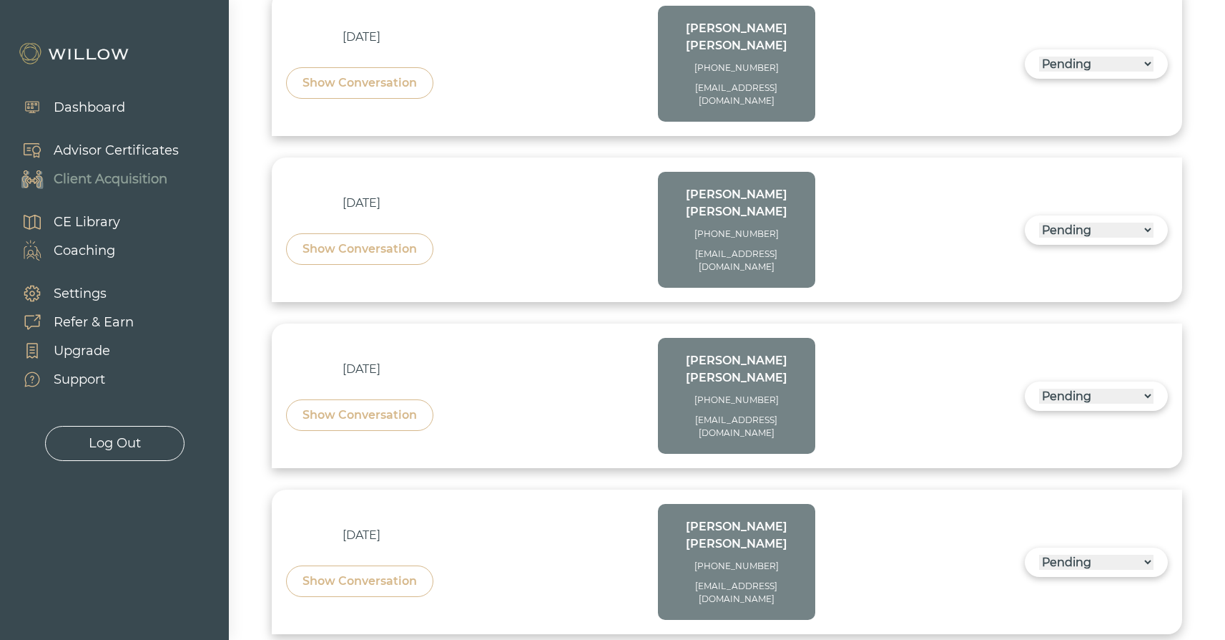
click at [755, 579] on div "[EMAIL_ADDRESS][DOMAIN_NAME]" at bounding box center [736, 592] width 129 height 26
drag, startPoint x: 744, startPoint y: 145, endPoint x: 672, endPoint y: 132, distance: 73.4
click at [672, 579] on div "[EMAIL_ADDRESS][DOMAIN_NAME]" at bounding box center [736, 592] width 129 height 26
click at [791, 559] on div "[PHONE_NUMBER]" at bounding box center [736, 565] width 129 height 13
drag, startPoint x: 790, startPoint y: 109, endPoint x: 685, endPoint y: 107, distance: 105.2
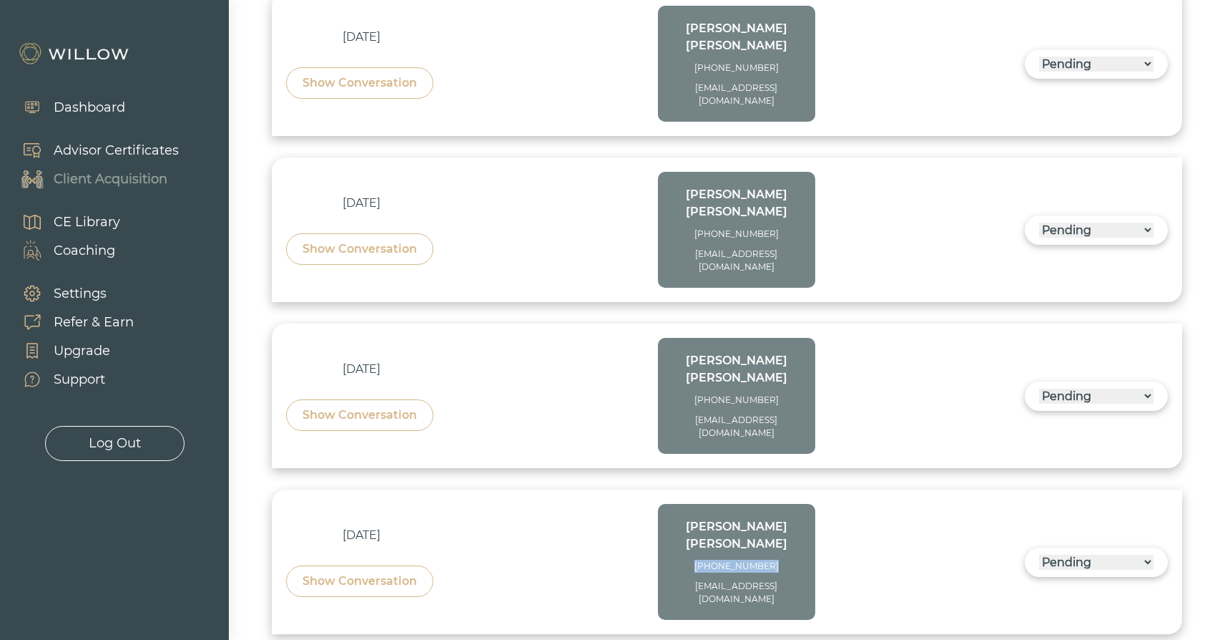
click at [683, 559] on div "[PHONE_NUMBER]" at bounding box center [736, 565] width 129 height 13
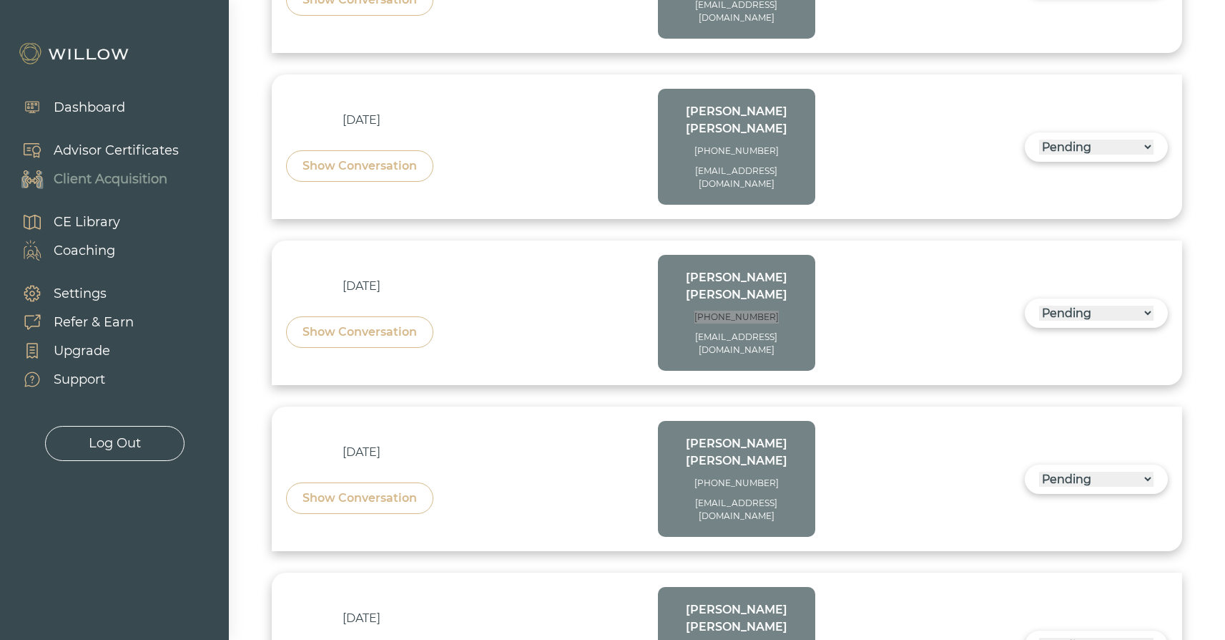
scroll to position [2957, 0]
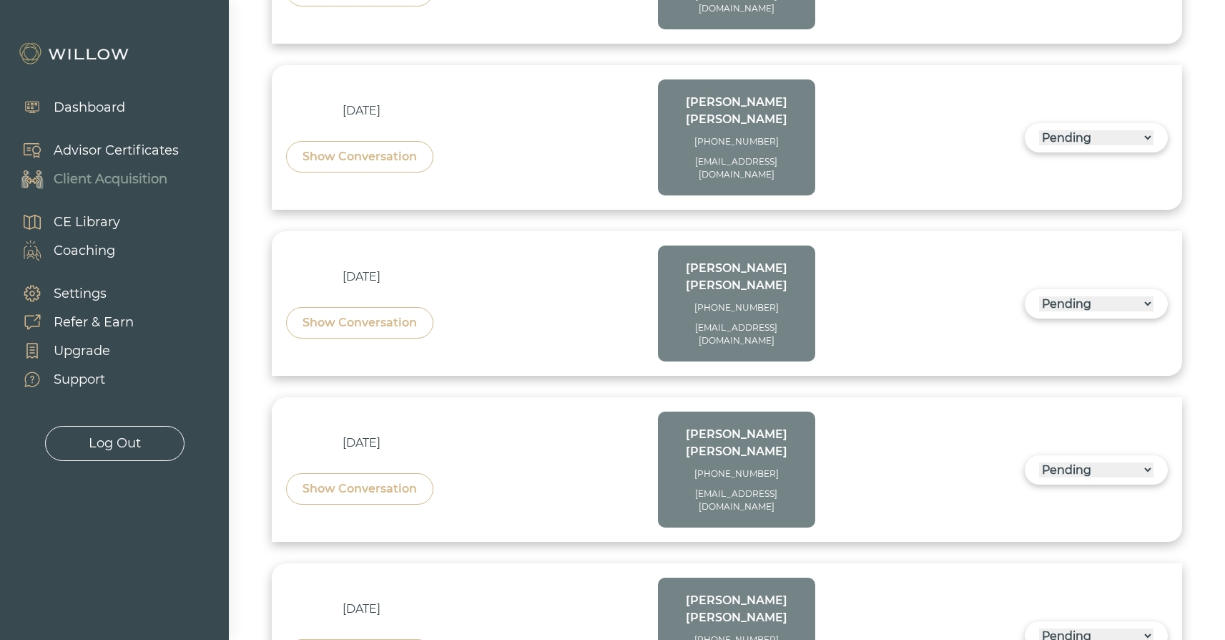
drag, startPoint x: 669, startPoint y: 168, endPoint x: 805, endPoint y: 172, distance: 136.0
click at [805, 577] on div "[PERSON_NAME] [PHONE_NUMBER] [EMAIL_ADDRESS][DOMAIN_NAME]" at bounding box center [736, 635] width 157 height 116
click at [785, 633] on div "[PHONE_NUMBER]" at bounding box center [736, 639] width 129 height 13
drag, startPoint x: 774, startPoint y: 147, endPoint x: 701, endPoint y: 148, distance: 73.0
click at [702, 633] on div "[PHONE_NUMBER]" at bounding box center [736, 639] width 129 height 13
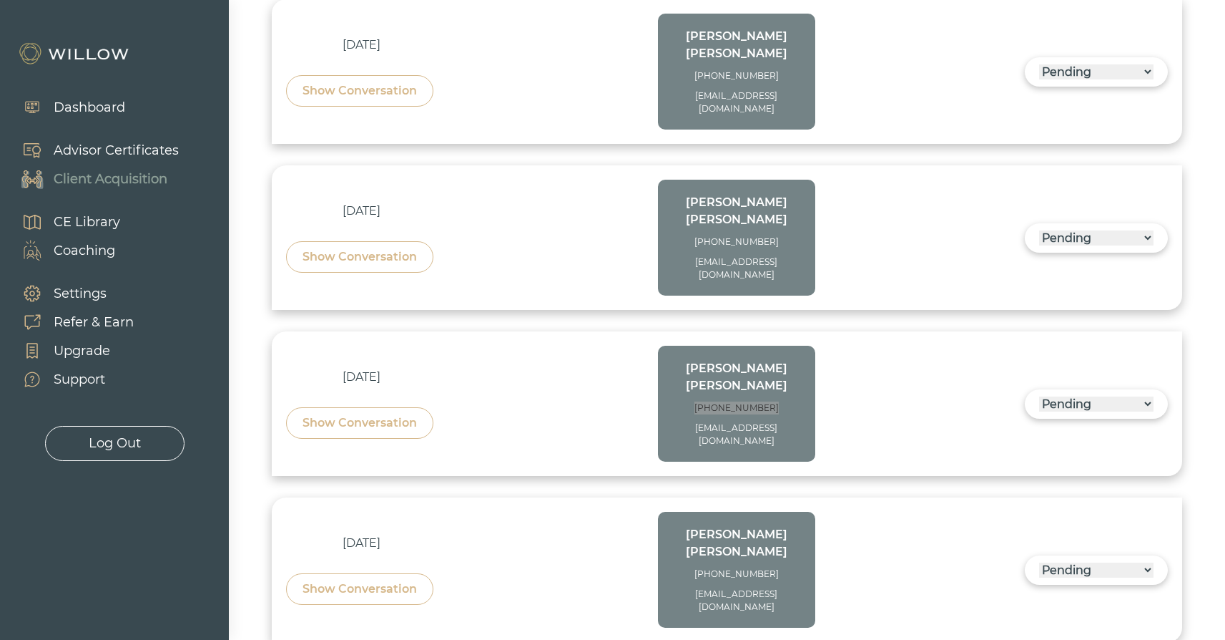
scroll to position [3190, 0]
click at [802, 510] on div "[PERSON_NAME] [PHONE_NUMBER] [EMAIL_ADDRESS][DOMAIN_NAME]" at bounding box center [736, 568] width 157 height 116
drag, startPoint x: 795, startPoint y: 72, endPoint x: 705, endPoint y: 72, distance: 90.9
click at [706, 510] on div "[PERSON_NAME] [PHONE_NUMBER] [EMAIL_ADDRESS][DOMAIN_NAME]" at bounding box center [736, 568] width 157 height 116
click at [780, 524] on div "[PERSON_NAME] [PHONE_NUMBER] [EMAIL_ADDRESS][DOMAIN_NAME]" at bounding box center [736, 567] width 129 height 87
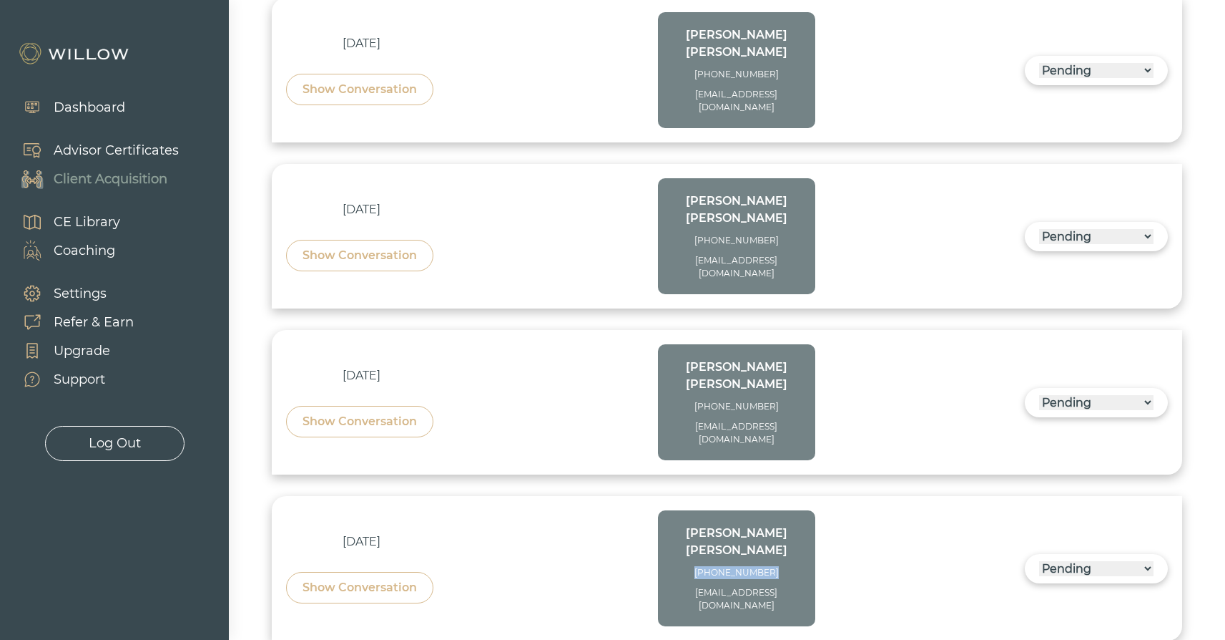
drag, startPoint x: 788, startPoint y: 48, endPoint x: 710, endPoint y: 46, distance: 78.0
click at [708, 566] on div "[PHONE_NUMBER]" at bounding box center [736, 572] width 129 height 13
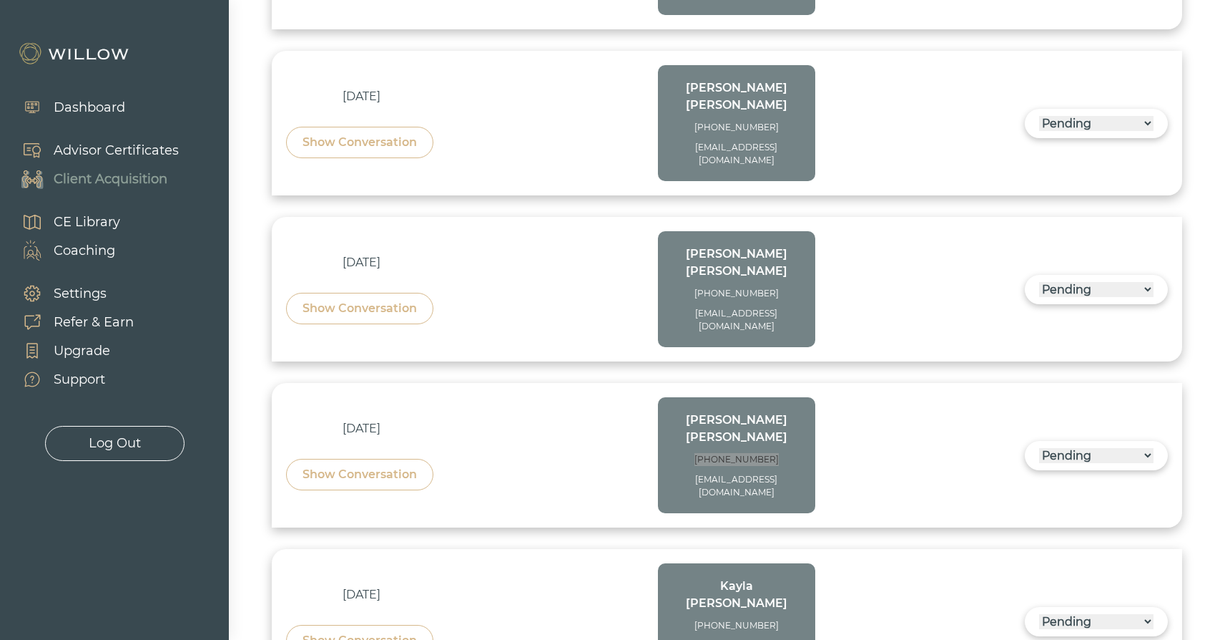
scroll to position [3306, 0]
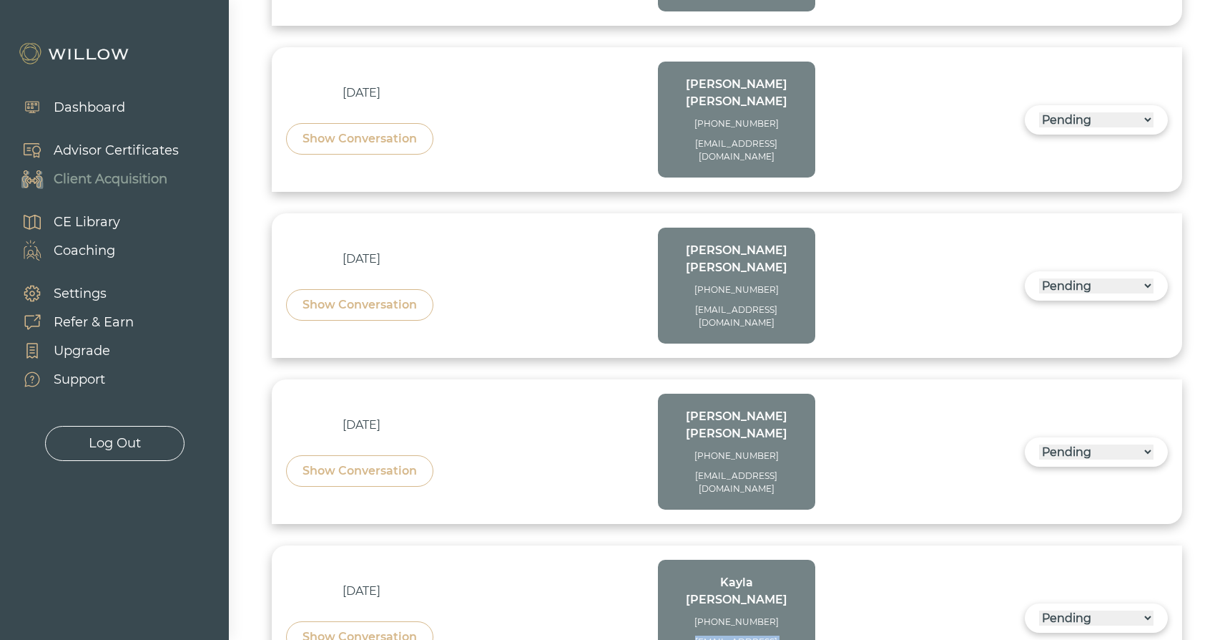
drag, startPoint x: 806, startPoint y: 90, endPoint x: 680, endPoint y: 92, distance: 125.2
click at [680, 559] on div "[PERSON_NAME] [PHONE_NUMBER] [EMAIL_ADDRESS][DOMAIN_NAME]" at bounding box center [736, 617] width 157 height 116
drag, startPoint x: 785, startPoint y: 69, endPoint x: 708, endPoint y: 69, distance: 76.5
click at [708, 615] on div "[PHONE_NUMBER]" at bounding box center [736, 621] width 129 height 13
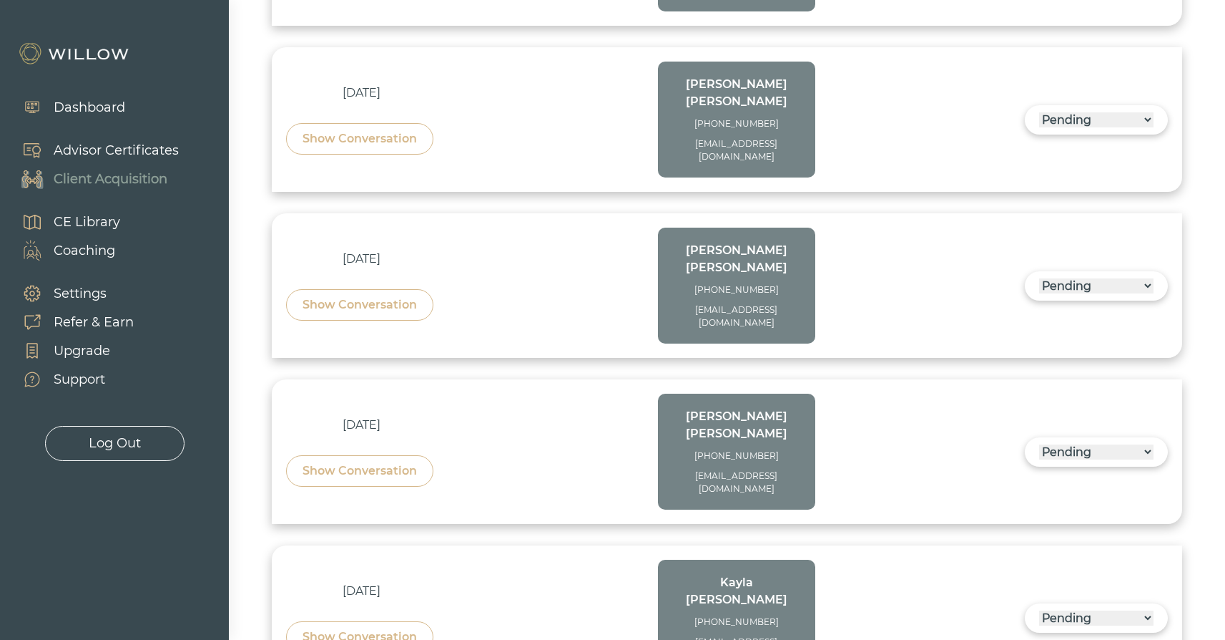
drag, startPoint x: 805, startPoint y: 229, endPoint x: 698, endPoint y: 227, distance: 106.6
drag, startPoint x: 788, startPoint y: 202, endPoint x: 685, endPoint y: 200, distance: 103.0
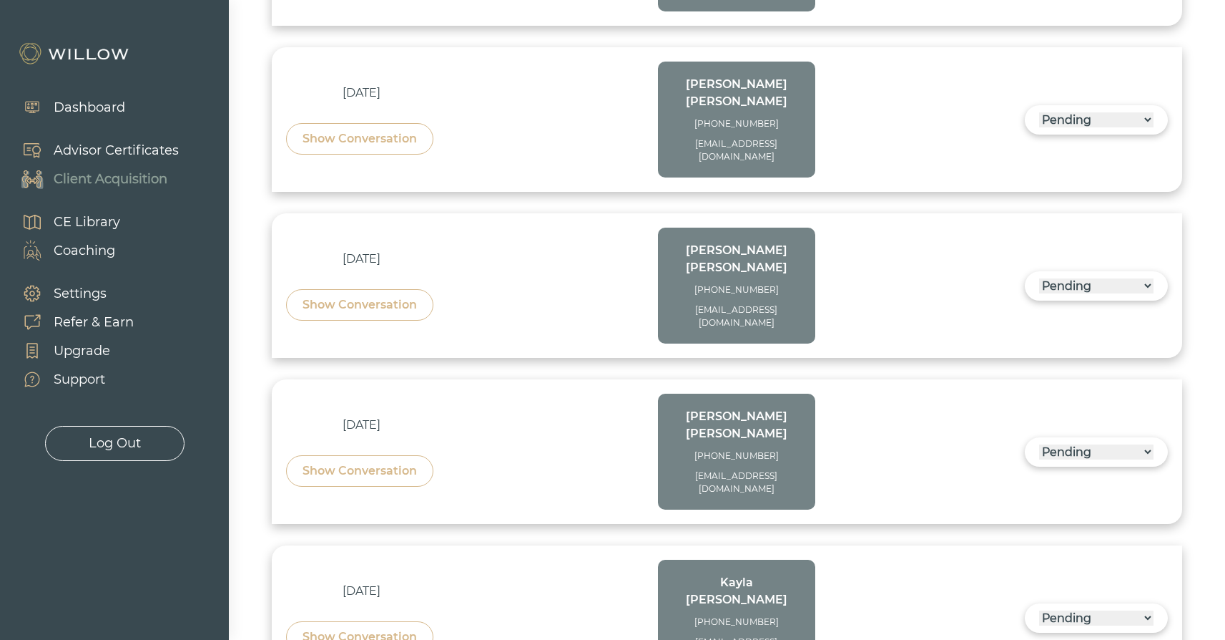
drag, startPoint x: 807, startPoint y: 365, endPoint x: 675, endPoint y: 363, distance: 131.6
drag, startPoint x: 788, startPoint y: 338, endPoint x: 702, endPoint y: 343, distance: 85.3
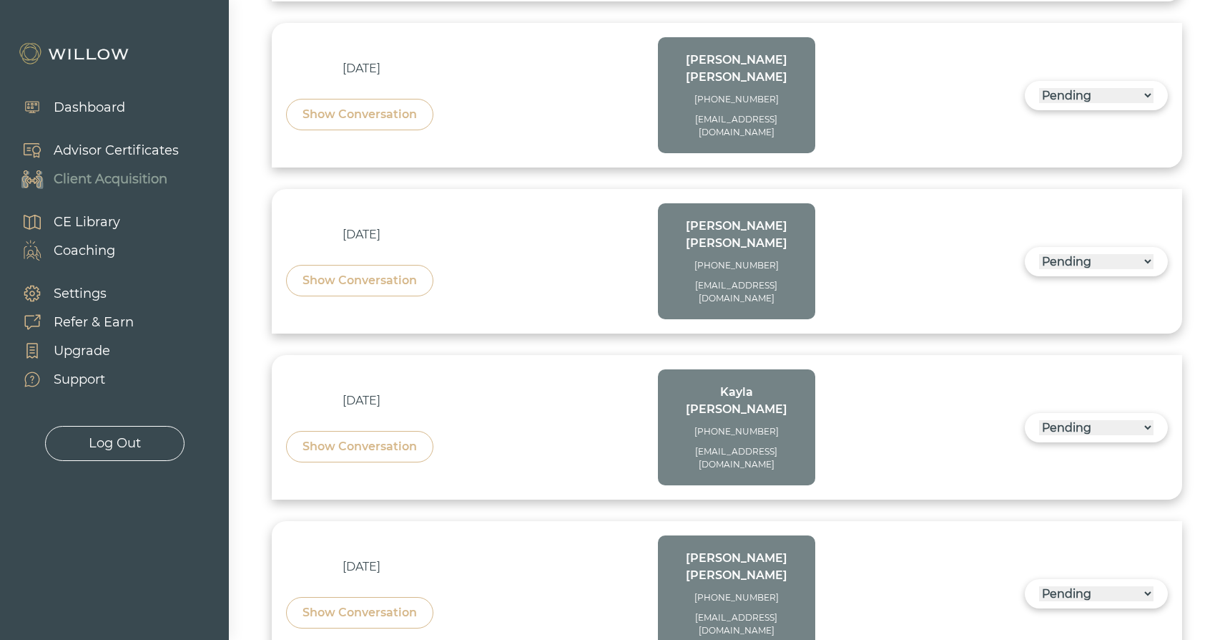
scroll to position [3498, 0]
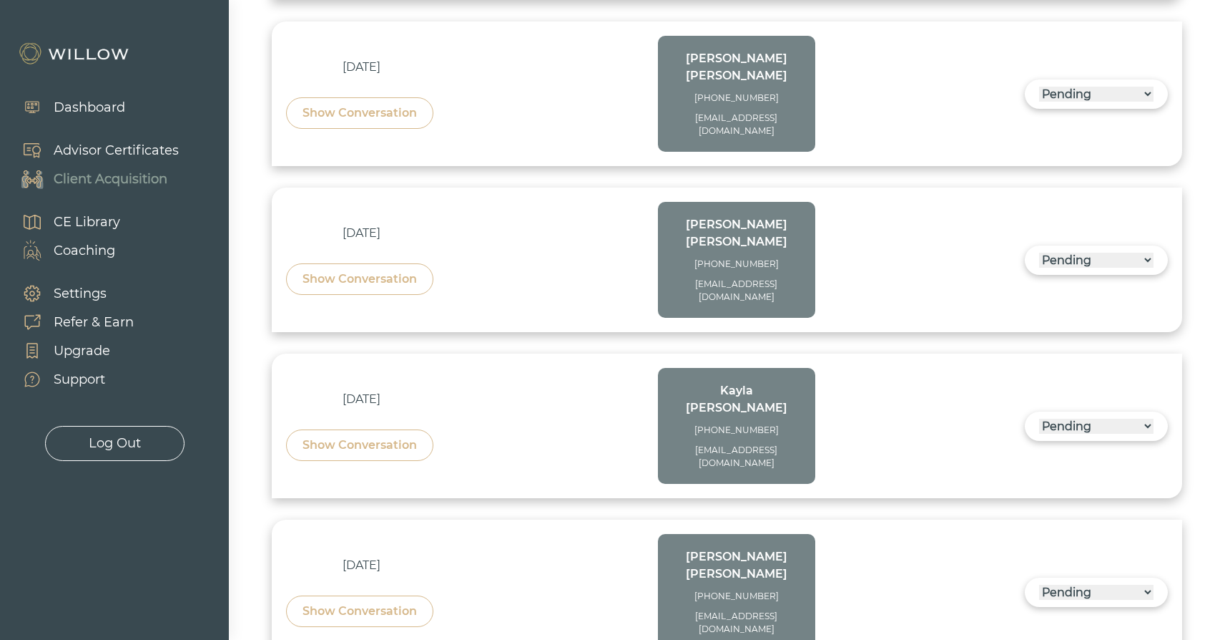
drag, startPoint x: 801, startPoint y: 326, endPoint x: 675, endPoint y: 327, distance: 125.9
drag, startPoint x: 778, startPoint y: 302, endPoint x: 696, endPoint y: 302, distance: 82.3
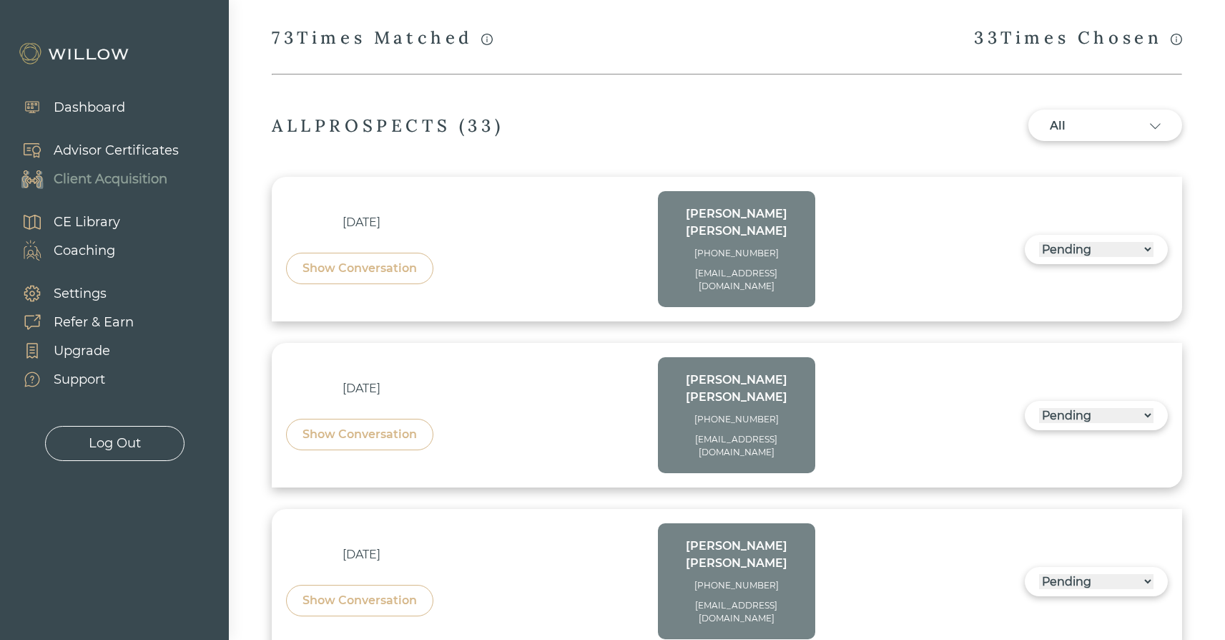
scroll to position [431, 0]
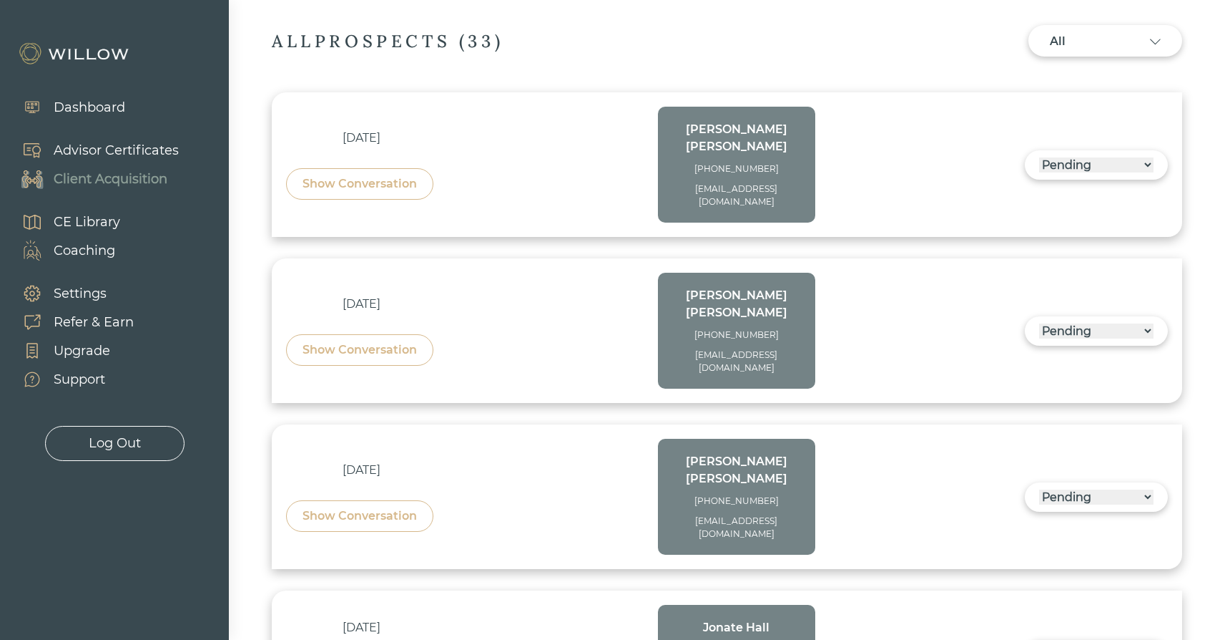
click at [1151, 157] on select "------ Not ready to move forward No response received Pending Matched Not a Fit" at bounding box center [1096, 164] width 114 height 15
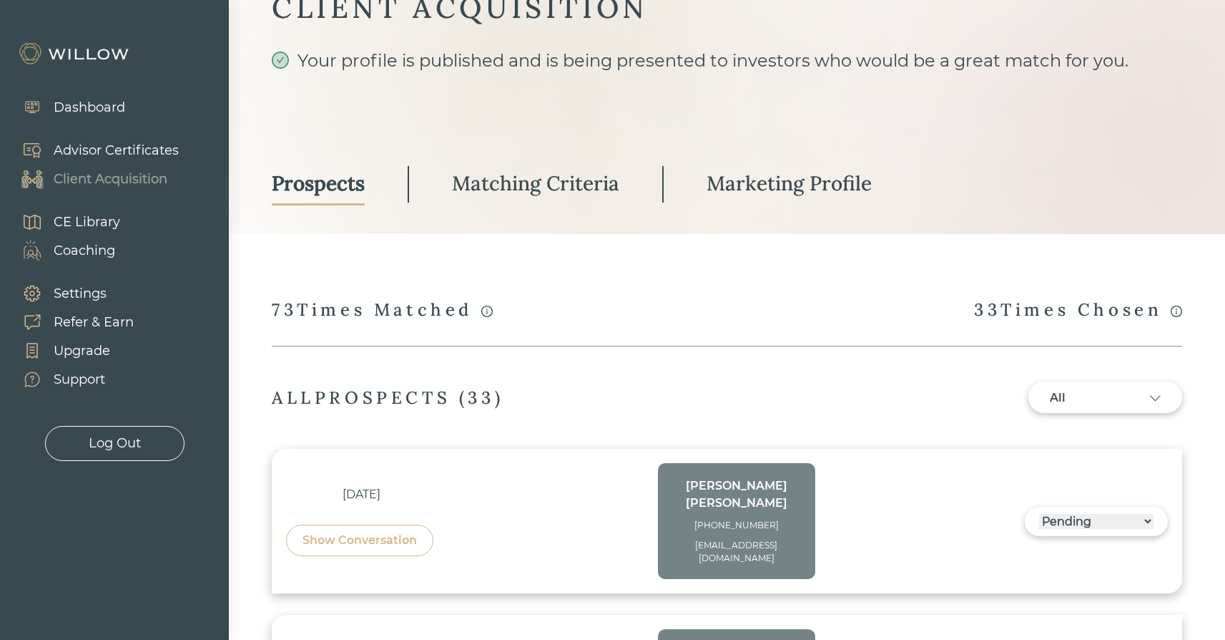
scroll to position [0, 0]
